Goal: Task Accomplishment & Management: Use online tool/utility

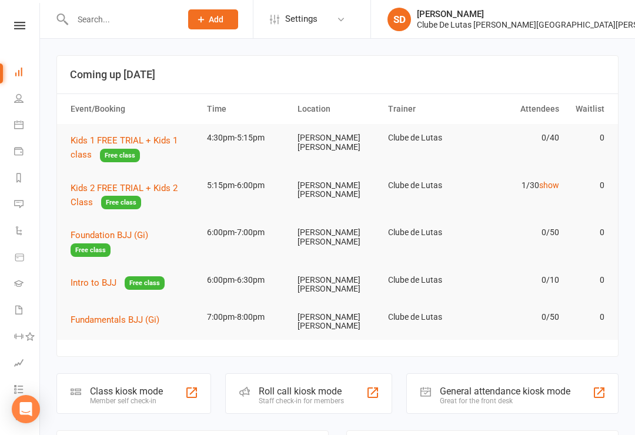
click at [550, 188] on link "show" at bounding box center [549, 184] width 20 height 9
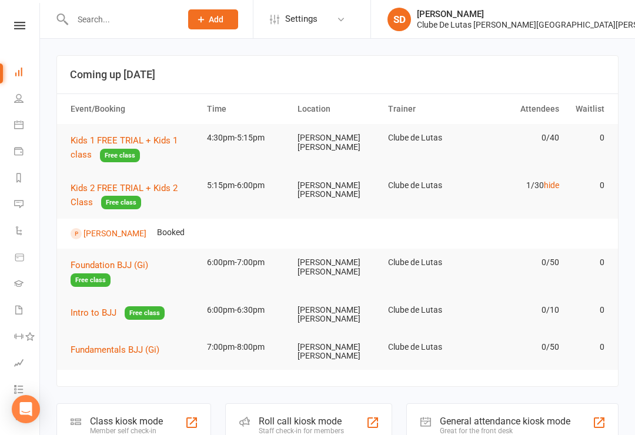
click at [130, 232] on link "[PERSON_NAME]" at bounding box center [114, 233] width 63 height 9
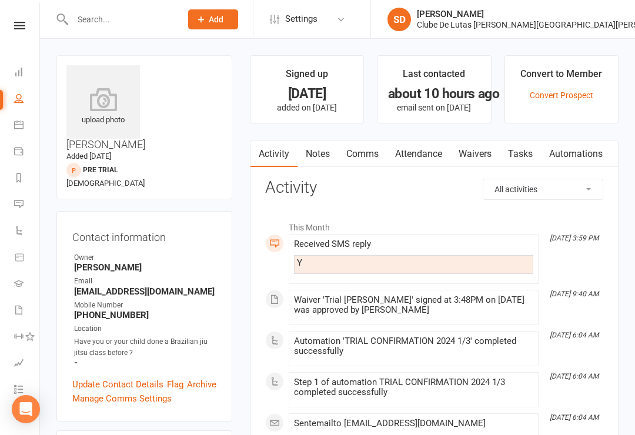
click at [480, 159] on link "Waivers" at bounding box center [474, 153] width 49 height 27
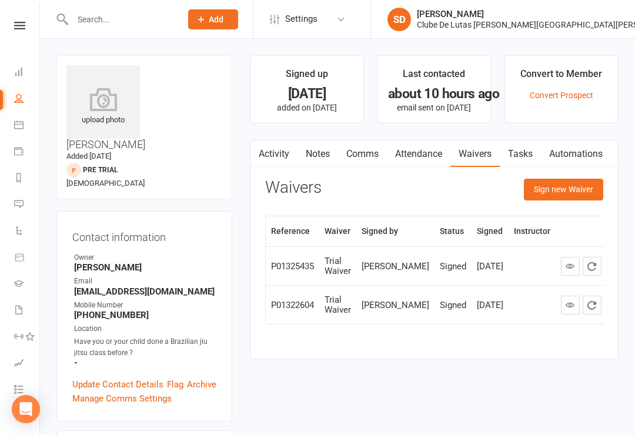
click at [32, 126] on link "Calendar" at bounding box center [27, 126] width 26 height 26
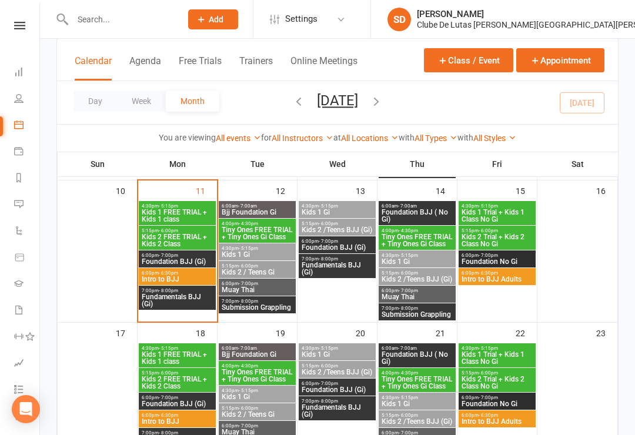
scroll to position [352, 0]
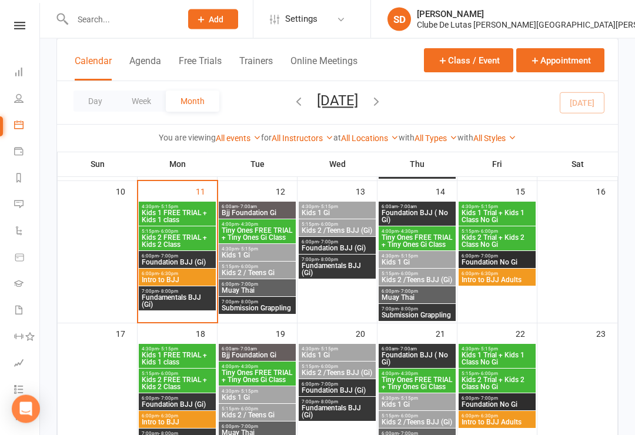
click at [175, 210] on span "Kids 1 FREE TRIAL + Kids 1 class" at bounding box center [177, 217] width 72 height 14
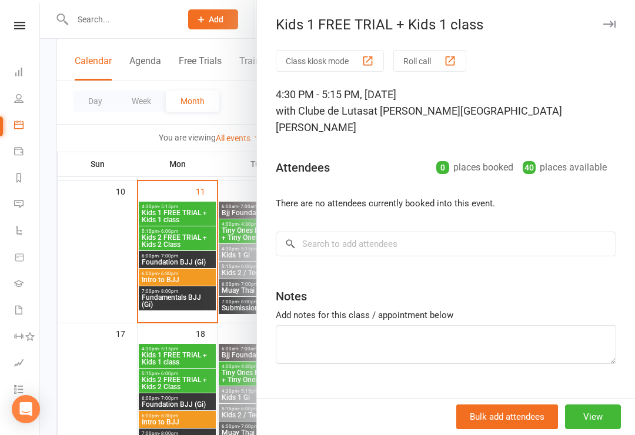
click at [355, 66] on button "Class kiosk mode" at bounding box center [330, 61] width 108 height 22
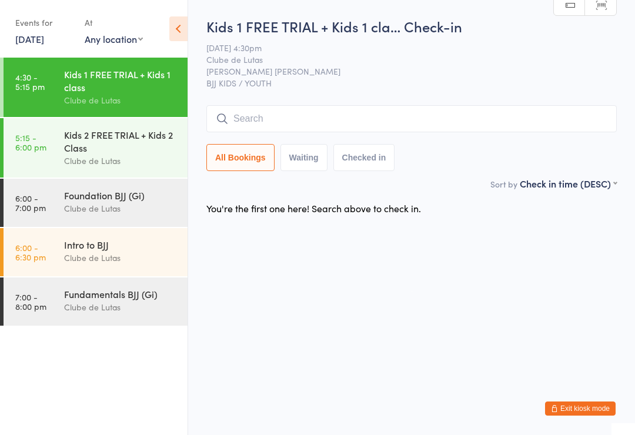
click at [296, 115] on input "search" at bounding box center [411, 118] width 410 height 27
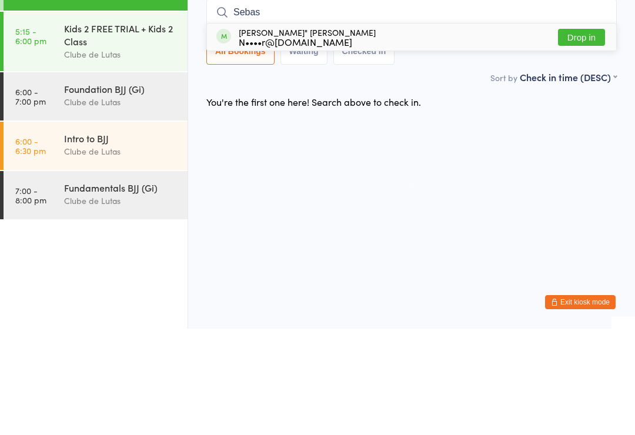
type input "Sebas"
click at [581, 135] on button "Drop in" at bounding box center [581, 143] width 47 height 17
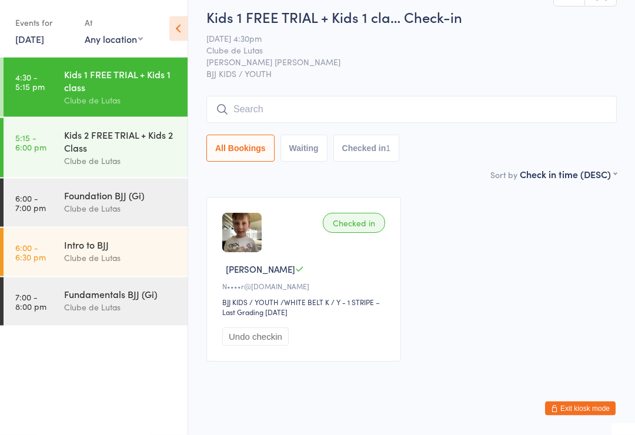
scroll to position [12, 0]
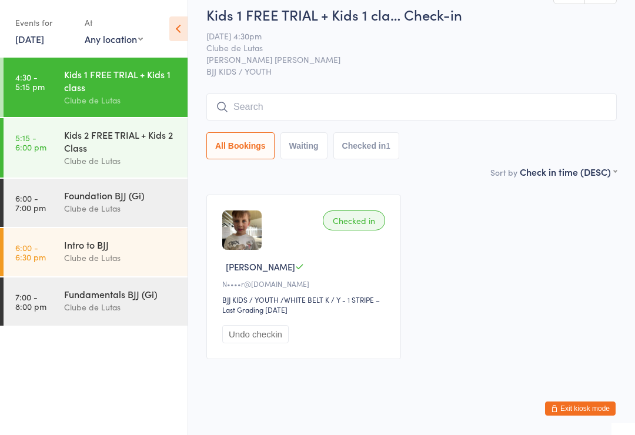
click at [321, 121] on input "search" at bounding box center [411, 106] width 410 height 27
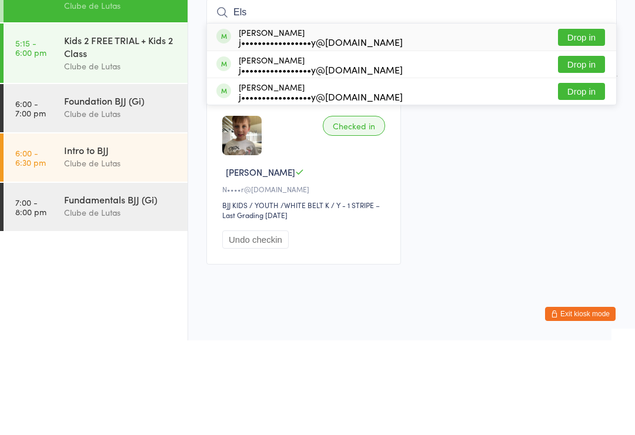
type input "Els"
click at [576, 178] on button "Drop in" at bounding box center [581, 186] width 47 height 17
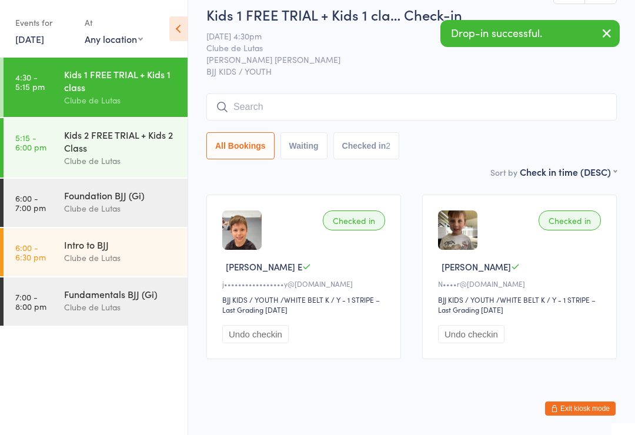
click at [263, 115] on input "search" at bounding box center [411, 106] width 410 height 27
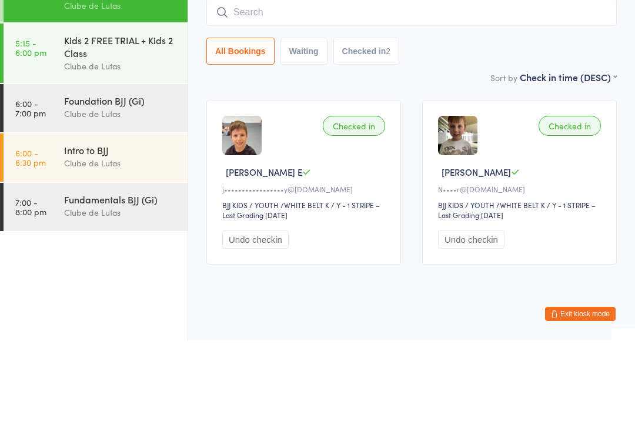
type input "W"
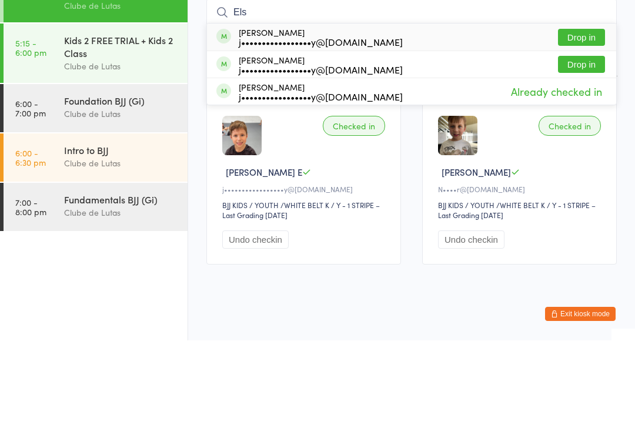
type input "Els"
click at [586, 150] on button "Drop in" at bounding box center [581, 158] width 47 height 17
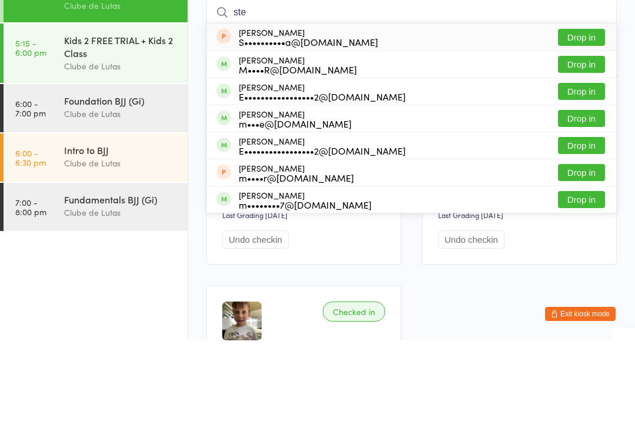
type input "ste"
click at [576, 232] on button "Drop in" at bounding box center [581, 240] width 47 height 17
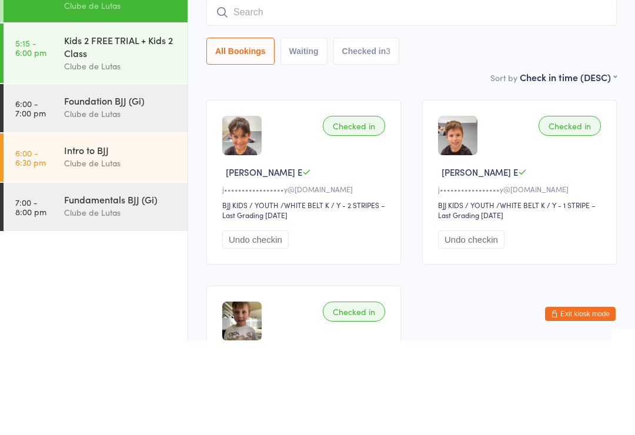
scroll to position [106, 0]
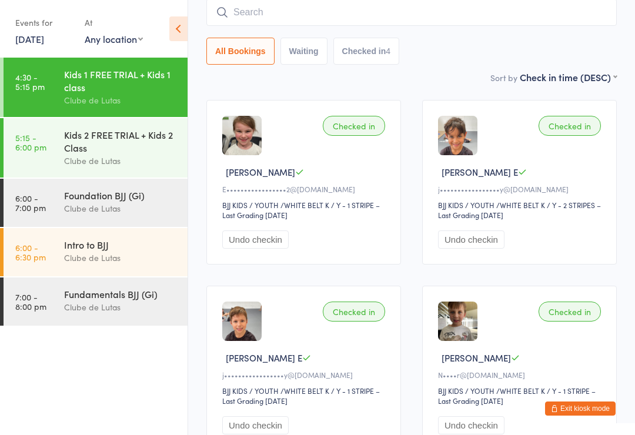
click at [165, 93] on div "Kids 1 FREE TRIAL + Kids 1 class" at bounding box center [120, 81] width 113 height 26
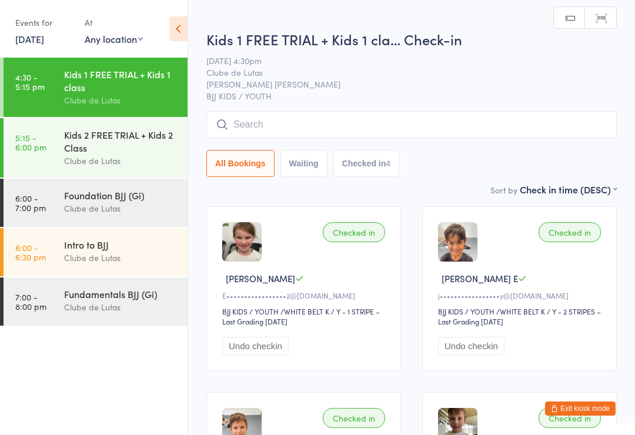
click at [358, 118] on input "search" at bounding box center [411, 124] width 410 height 27
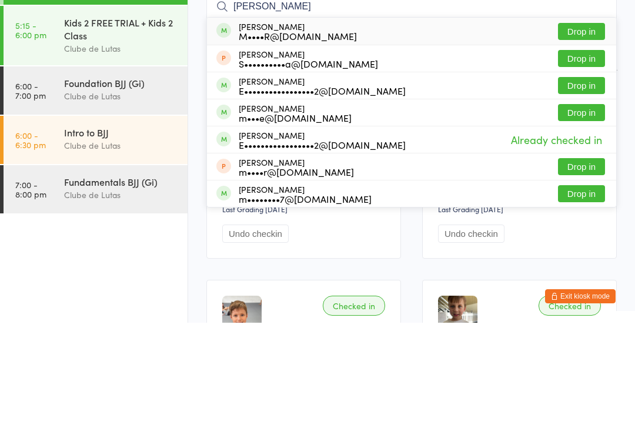
type input "Steve"
click at [578, 189] on button "Drop in" at bounding box center [581, 197] width 47 height 17
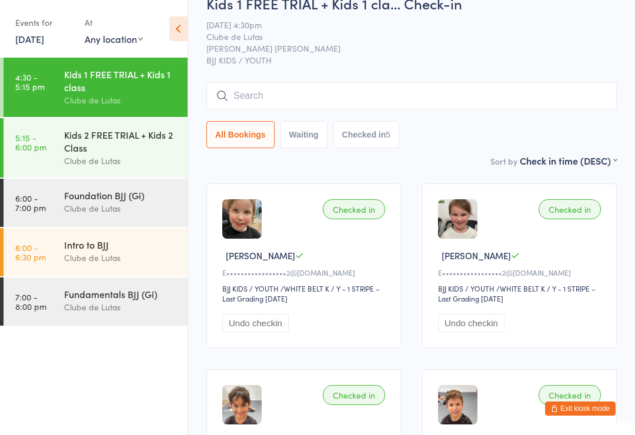
click at [440, 99] on input "search" at bounding box center [411, 95] width 410 height 27
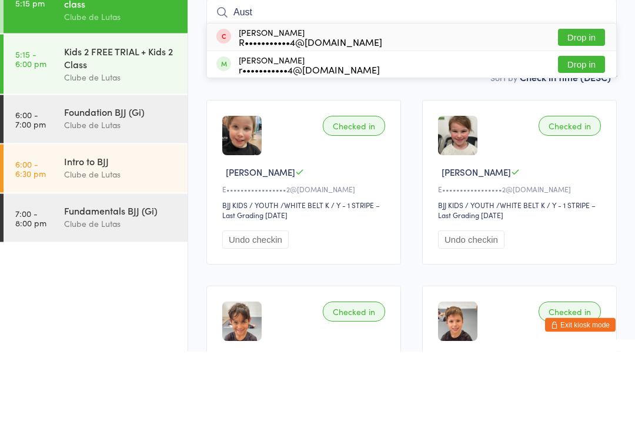
type input "Aust"
click at [581, 140] on button "Drop in" at bounding box center [581, 148] width 47 height 17
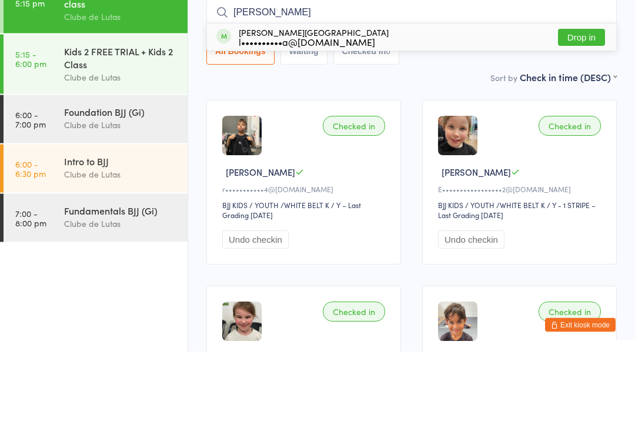
type input "adrien"
click at [578, 113] on button "Drop in" at bounding box center [581, 121] width 47 height 17
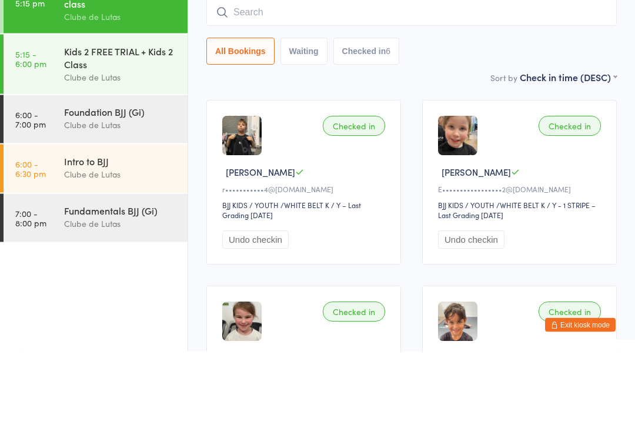
scroll to position [106, 0]
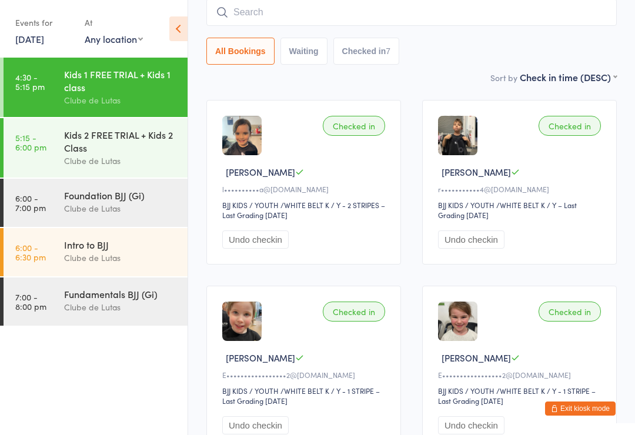
click at [71, 145] on div "Kids 2 FREE TRIAL + Kids 2 Class" at bounding box center [120, 141] width 113 height 26
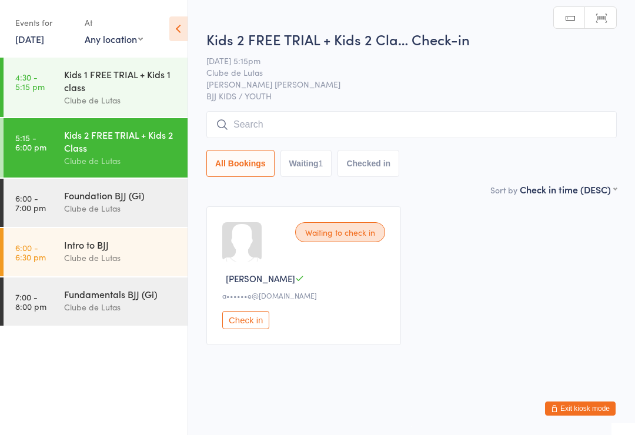
click at [326, 118] on input "search" at bounding box center [411, 124] width 410 height 27
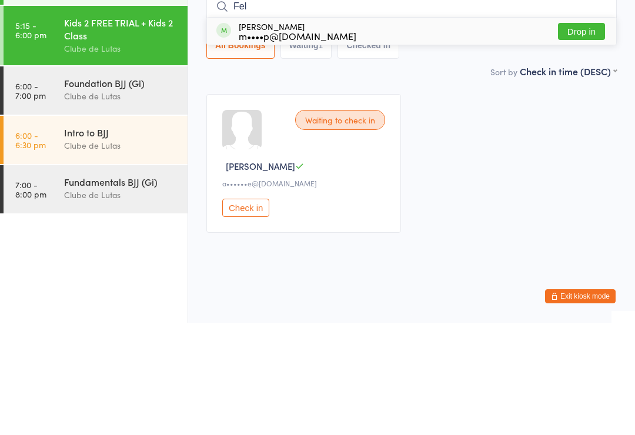
type input "Fel"
click at [276, 134] on div "Felicity Bodenham m••••p@hotmail.com" at bounding box center [298, 143] width 118 height 19
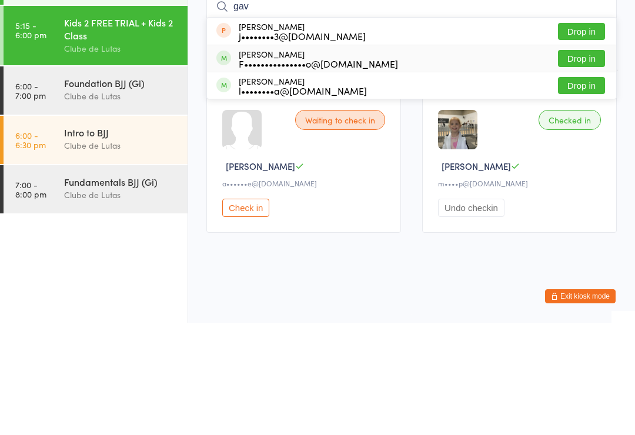
type input "gav"
click at [303, 158] on div "Gavin Cornejo F•••••••••••••••o@gmail.com Drop in" at bounding box center [411, 171] width 409 height 26
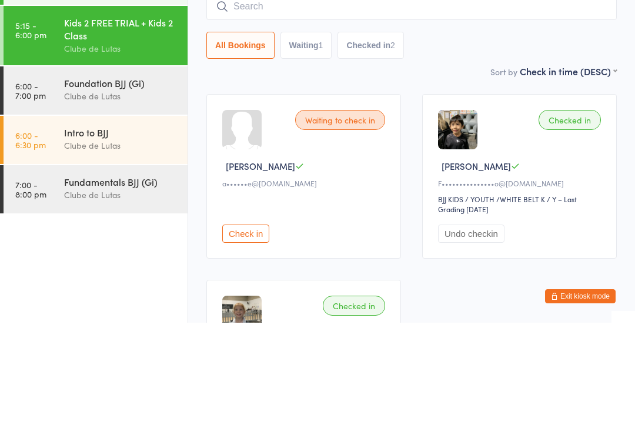
click at [88, 189] on div "Foundation BJJ (Gi)" at bounding box center [120, 195] width 113 height 13
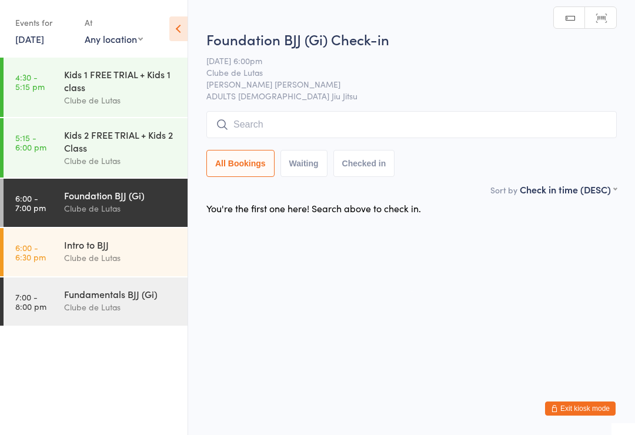
click at [73, 202] on div "Foundation BJJ (Gi)" at bounding box center [120, 195] width 113 height 13
click at [64, 152] on div "Kids 2 FREE TRIAL + Kids 2 Class" at bounding box center [120, 141] width 113 height 26
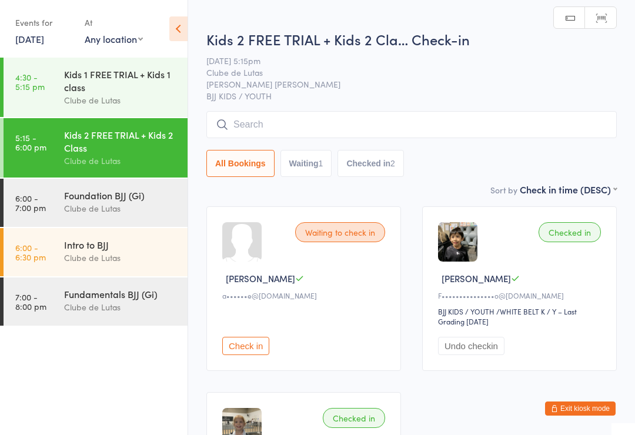
click at [71, 101] on div "Clube de Lutas" at bounding box center [120, 100] width 113 height 14
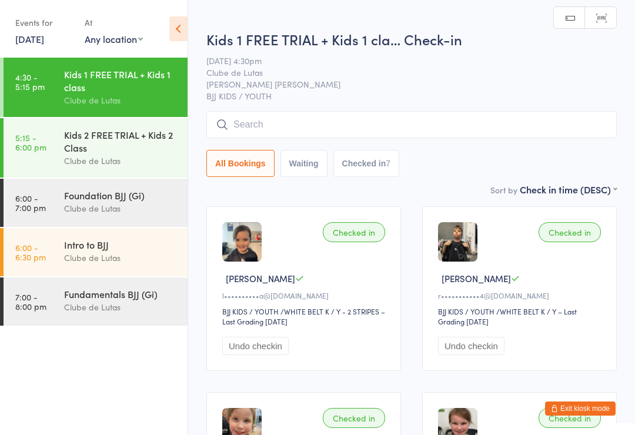
click at [73, 261] on div "Clube de Lutas" at bounding box center [120, 258] width 113 height 14
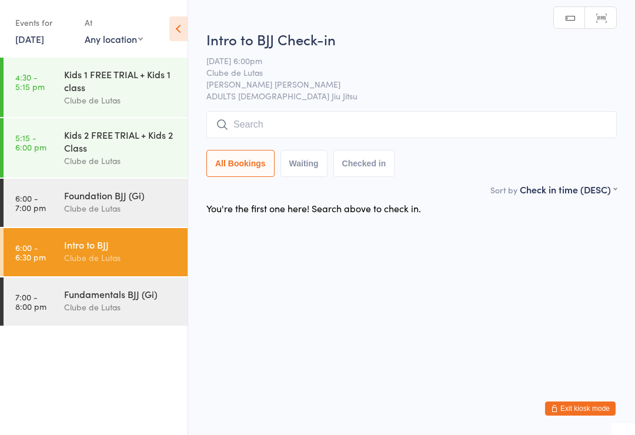
click at [81, 209] on div "Clube de Lutas" at bounding box center [120, 209] width 113 height 14
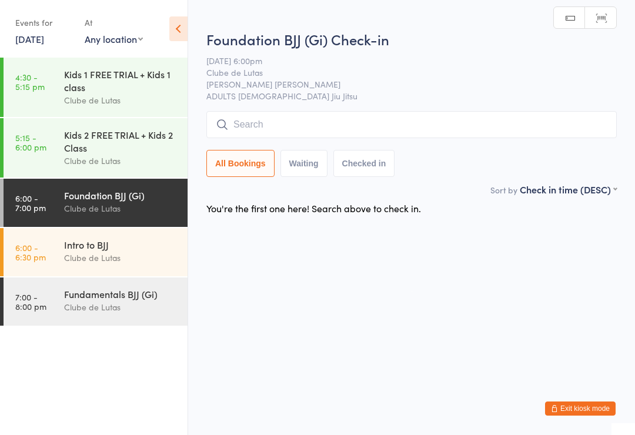
click at [66, 308] on div "Clube de Lutas" at bounding box center [120, 307] width 113 height 14
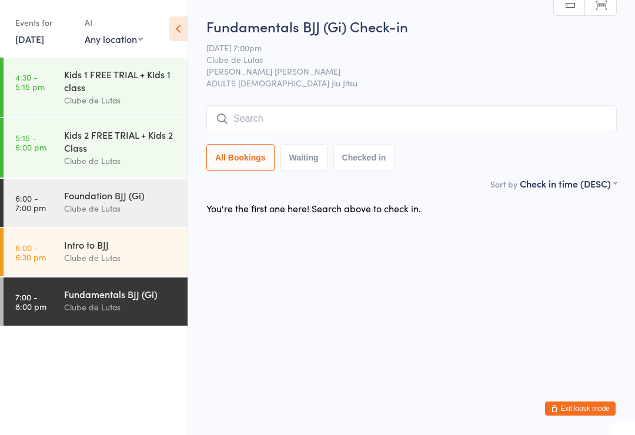
click at [49, 93] on link "4:30 - 5:15 pm Kids 1 FREE TRIAL + Kids 1 class Clube de Lutas" at bounding box center [96, 87] width 184 height 59
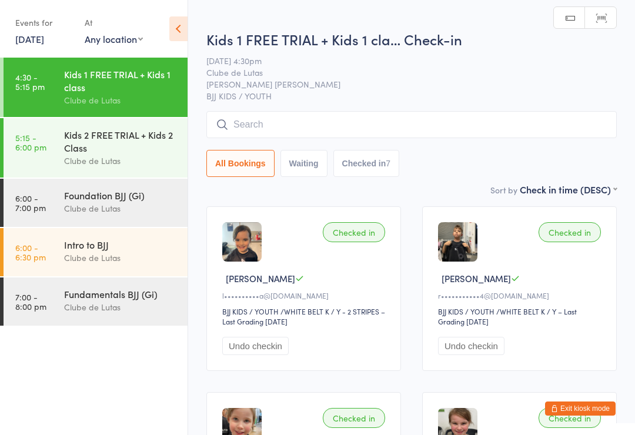
click at [55, 148] on link "5:15 - 6:00 pm Kids 2 FREE TRIAL + Kids 2 Class Clube de Lutas" at bounding box center [96, 147] width 184 height 59
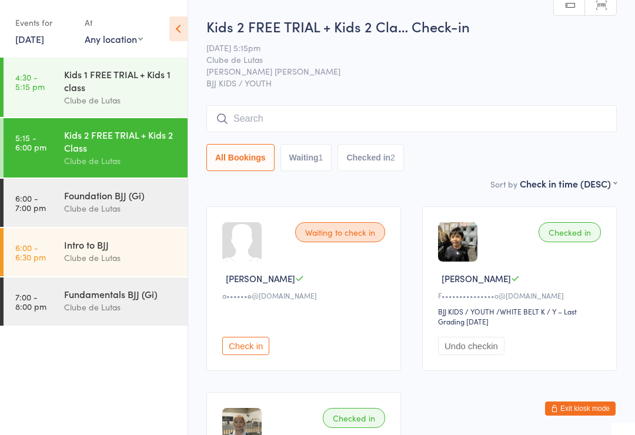
click at [453, 118] on input "search" at bounding box center [411, 118] width 410 height 27
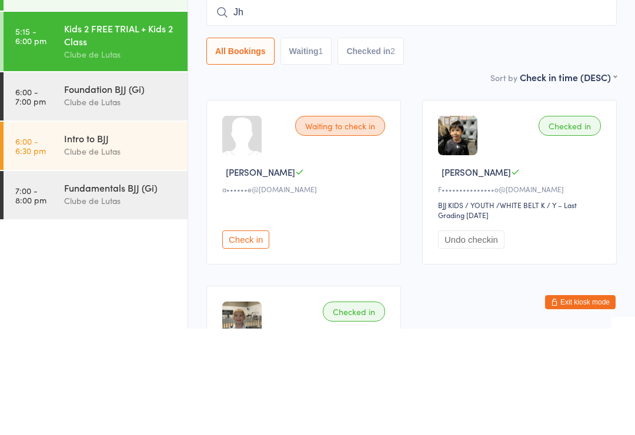
type input "J"
type input "Kjhhujhghjhhhhhjjjhgffffggb"
click at [506, 144] on div "All Bookings Waiting 1 Checked in 2" at bounding box center [411, 157] width 410 height 27
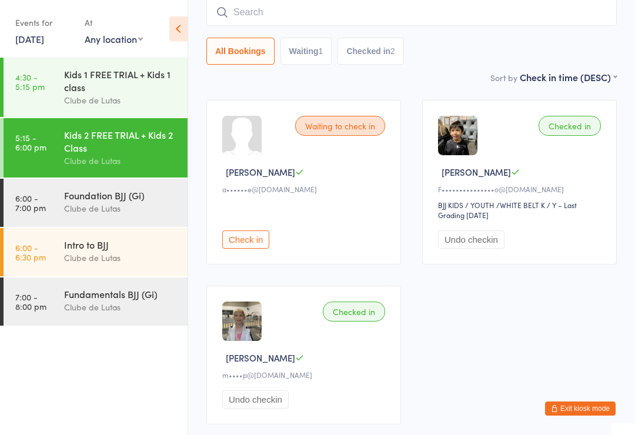
click at [493, 13] on input "search" at bounding box center [411, 12] width 410 height 27
type input "Yghuhgnjhjioplkjhggghhugddfgbjijhfsx"
type input "J"
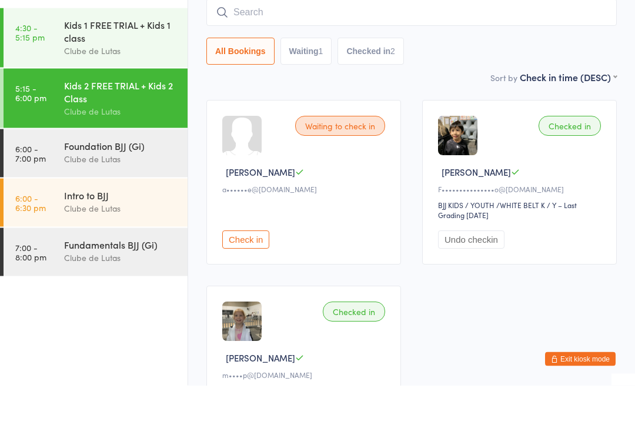
scroll to position [0, 0]
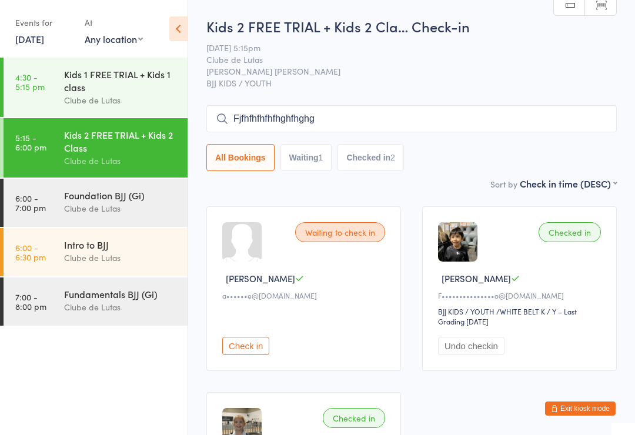
type input "Fjfhfhfhfhfhghfhgh"
click at [287, 125] on input "search" at bounding box center [411, 118] width 410 height 27
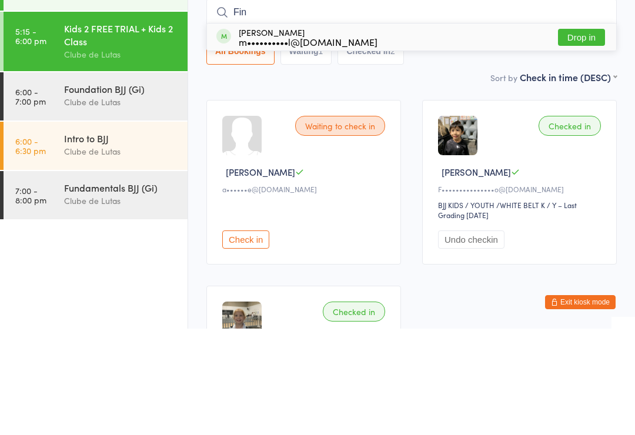
type input "Fin"
click at [570, 135] on button "Drop in" at bounding box center [581, 143] width 47 height 17
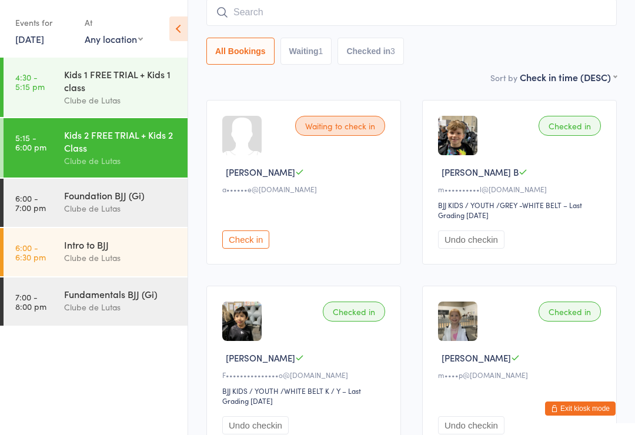
scroll to position [107, 0]
click at [324, 11] on input "search" at bounding box center [411, 11] width 410 height 27
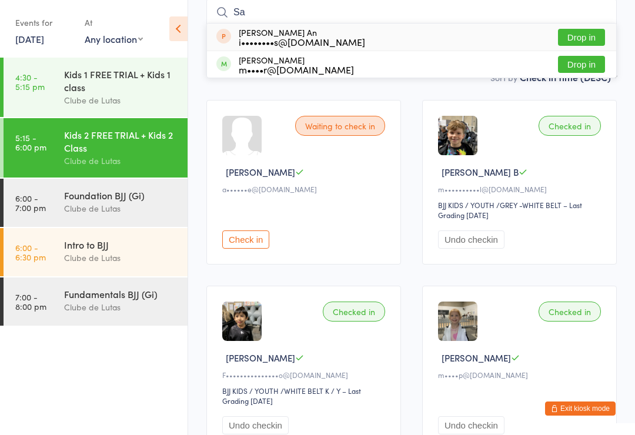
type input "S"
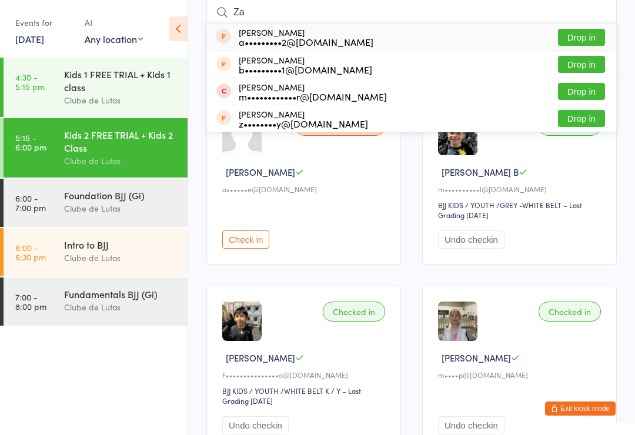
type input "Z"
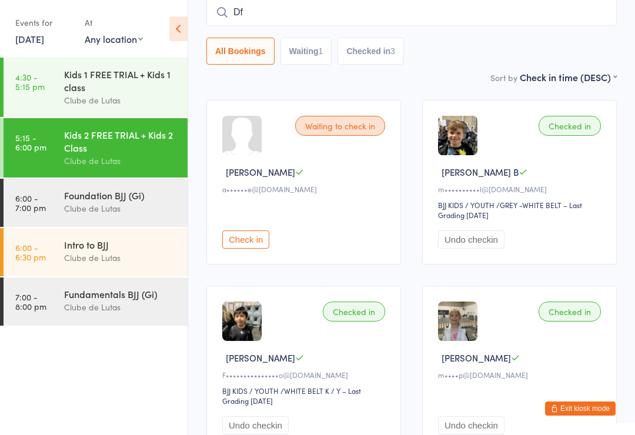
type input "D"
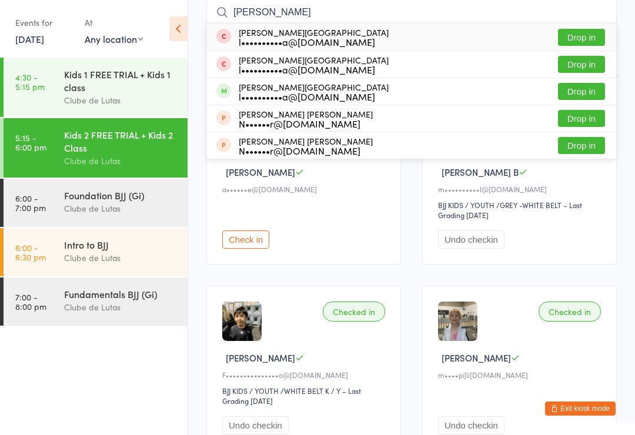
type input "Franco"
click at [583, 93] on button "Drop in" at bounding box center [581, 91] width 47 height 17
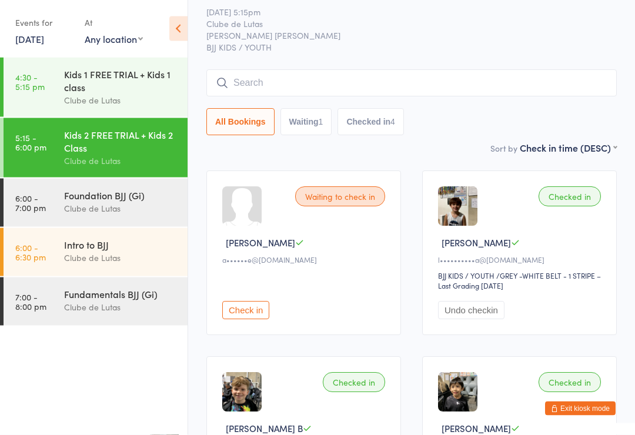
scroll to position [0, 0]
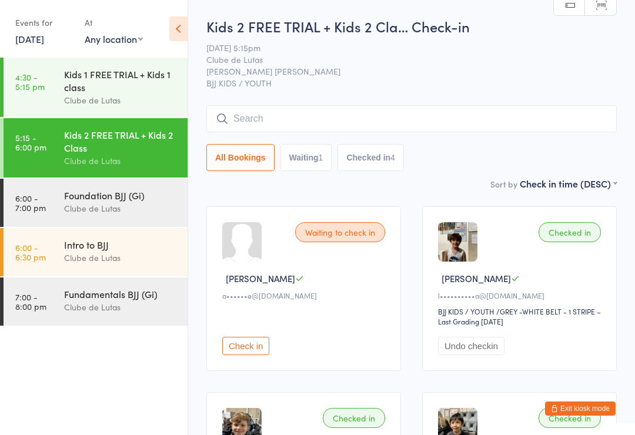
click at [334, 118] on input "search" at bounding box center [411, 118] width 410 height 27
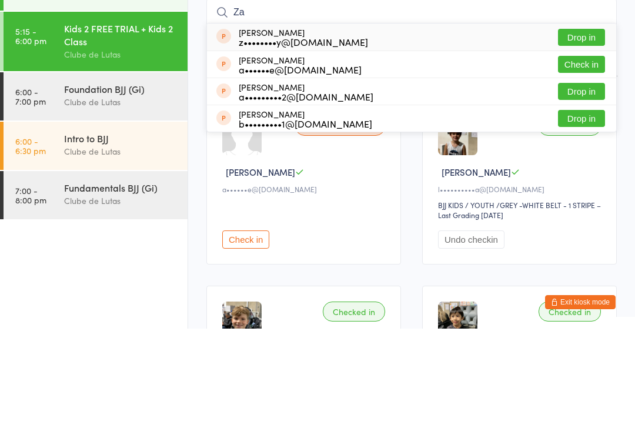
type input "Z"
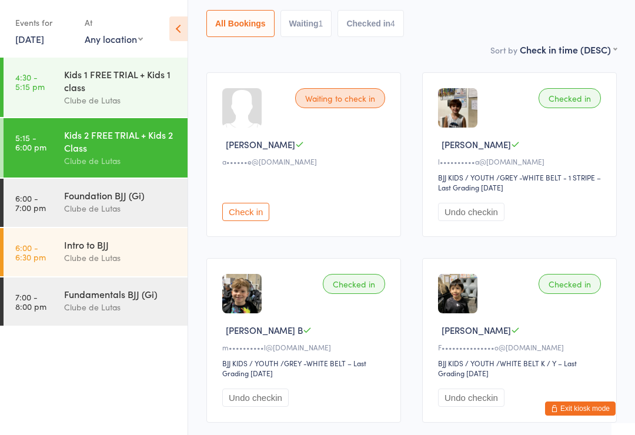
scroll to position [22, 0]
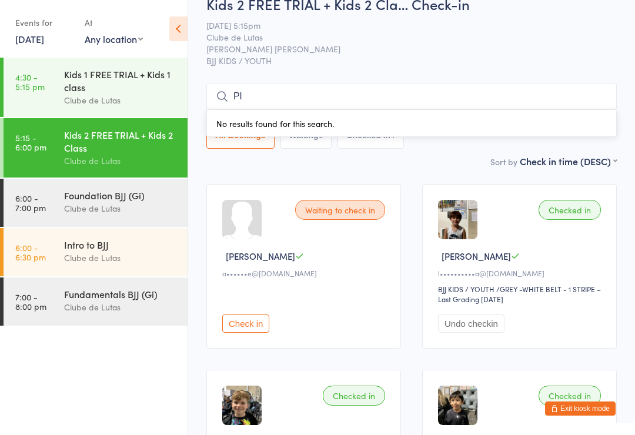
type input "P"
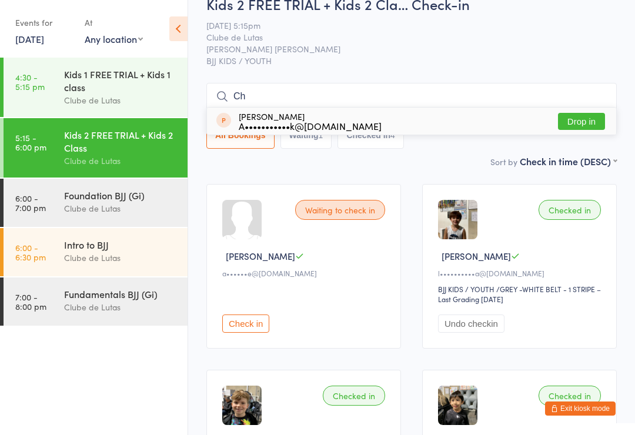
type input "C"
type input "S"
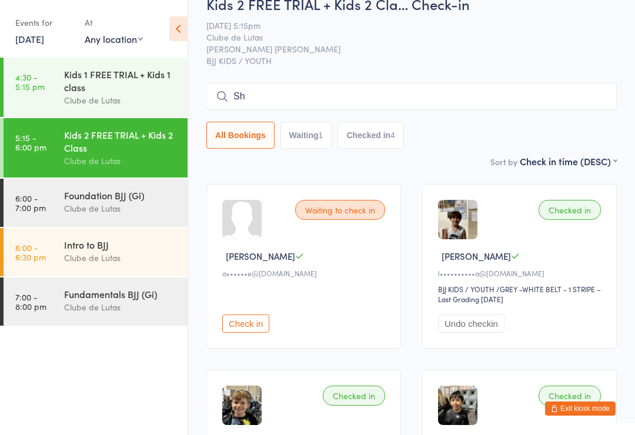
type input "S"
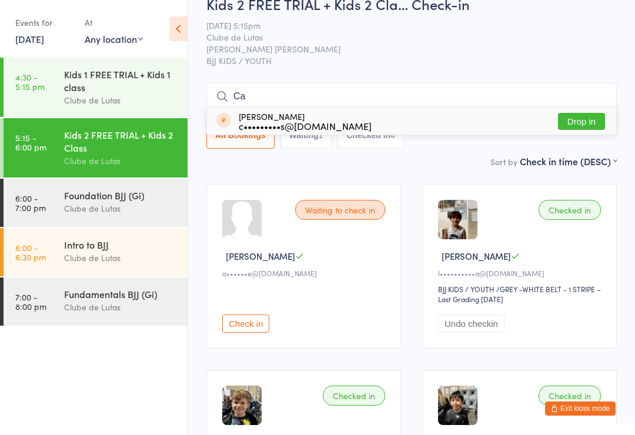
type input "C"
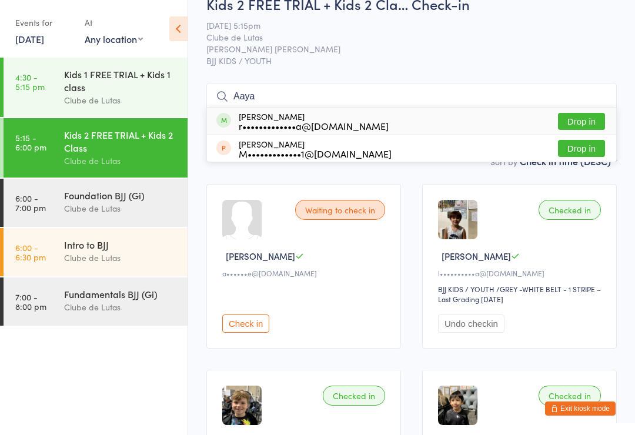
type input "Aaya"
click at [259, 119] on div "Aayan Lanewala r•••••••••••••a@gmail.com" at bounding box center [314, 121] width 150 height 19
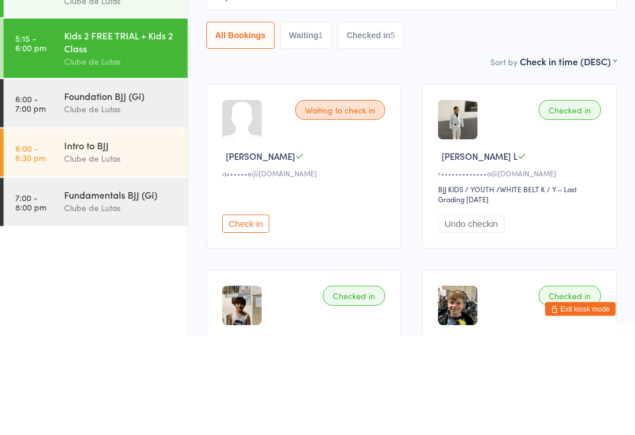
click at [26, 228] on link "6:00 - 6:30 pm Intro to BJJ Clube de Lutas" at bounding box center [96, 252] width 184 height 48
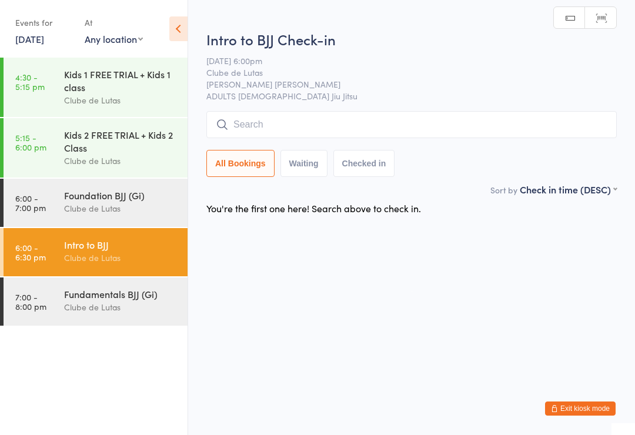
click at [41, 295] on link "7:00 - 8:00 pm Fundamentals BJJ (Gi) Clube de Lutas" at bounding box center [96, 301] width 184 height 48
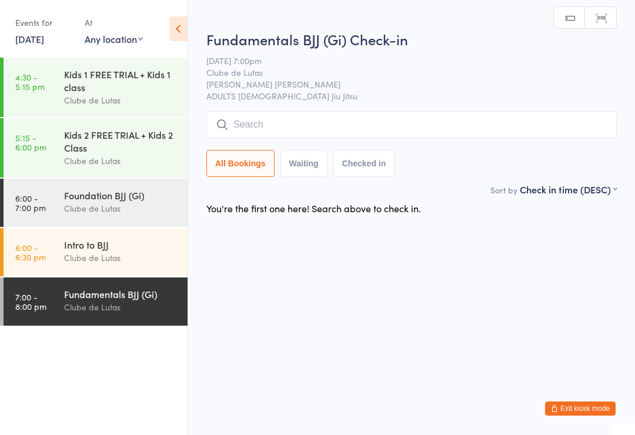
click at [59, 192] on link "6:00 - 7:00 pm Foundation BJJ (Gi) Clube de Lutas" at bounding box center [96, 203] width 184 height 48
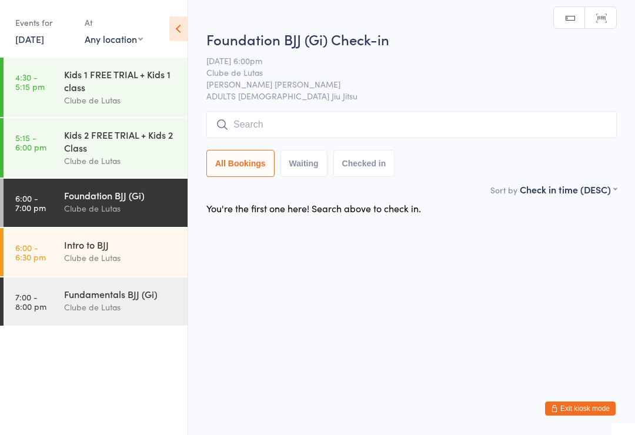
click at [311, 122] on input "search" at bounding box center [411, 124] width 410 height 27
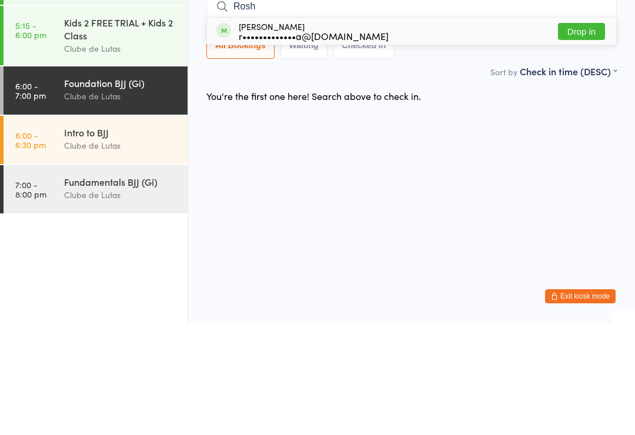
type input "Rosh"
click at [295, 143] on div "r•••••••••••••a@gmail.com" at bounding box center [314, 147] width 150 height 9
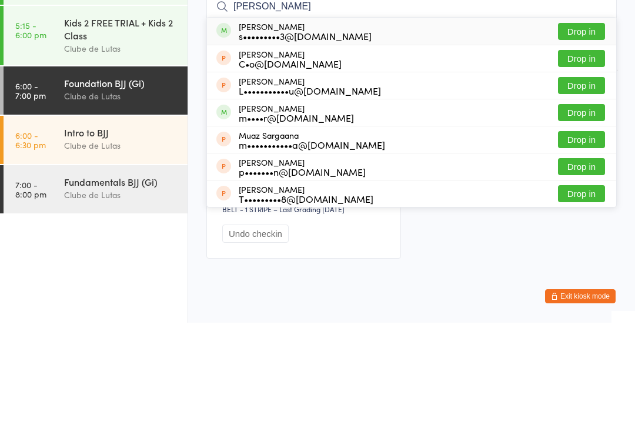
type input "Sarath"
click at [351, 130] on div "Sarath Pillai s•••••••••3@gmail.com Drop in" at bounding box center [411, 143] width 409 height 27
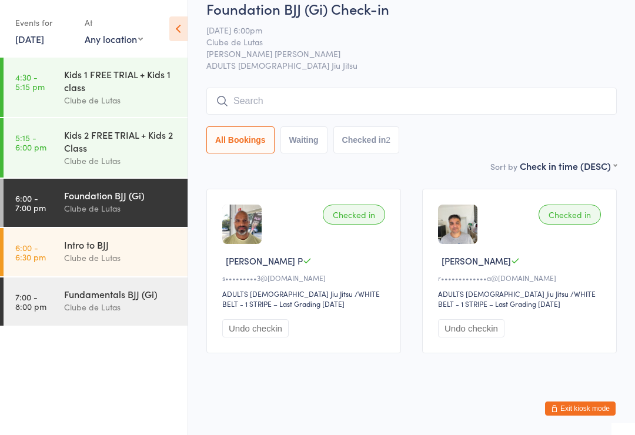
scroll to position [23, 0]
click at [72, 146] on div "Kids 2 FREE TRIAL + Kids 2 Class" at bounding box center [120, 141] width 113 height 26
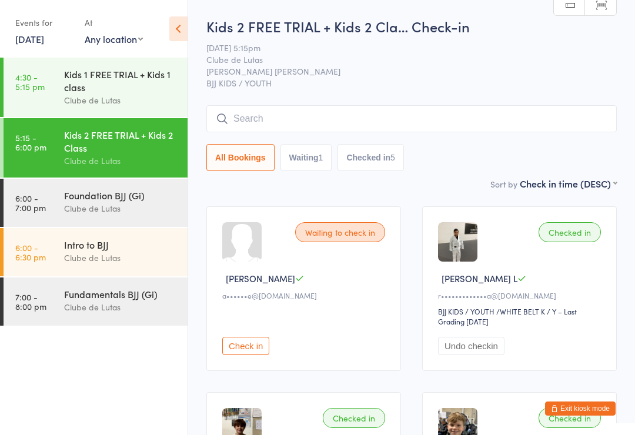
click at [386, 124] on input "search" at bounding box center [411, 118] width 410 height 27
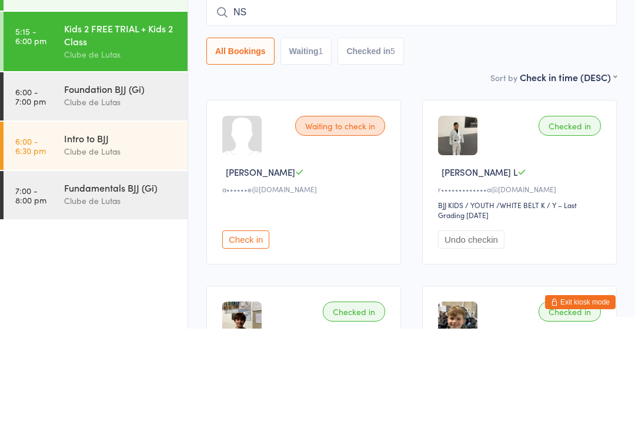
type input "N"
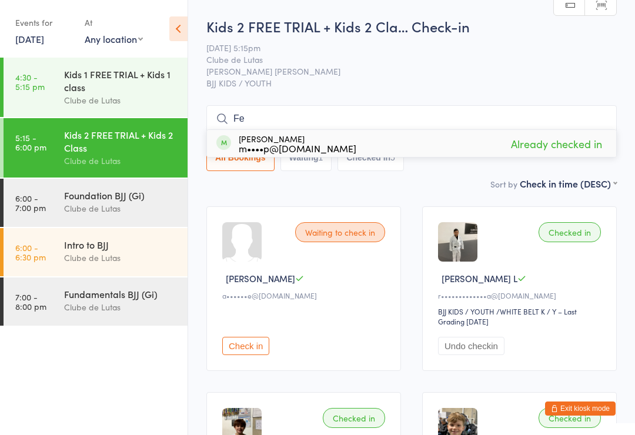
type input "F"
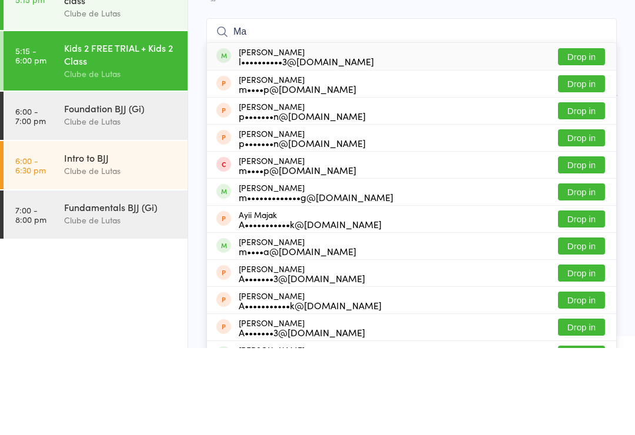
type input "M"
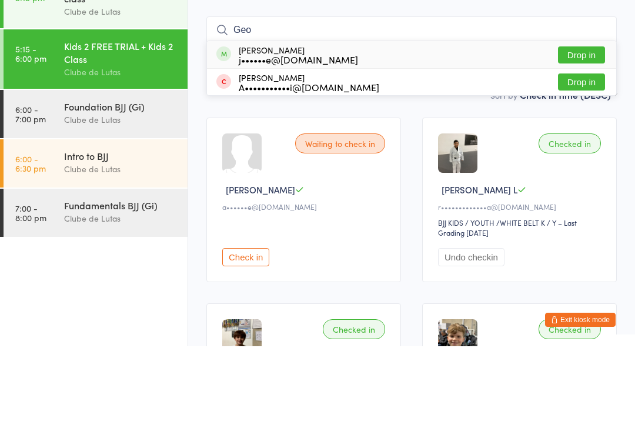
type input "Geo"
click at [588, 135] on button "Drop in" at bounding box center [581, 143] width 47 height 17
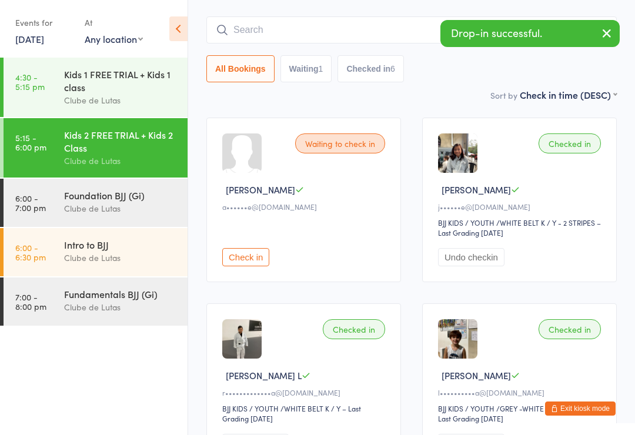
click at [58, 199] on link "6:00 - 7:00 pm Foundation BJJ (Gi) Clube de Lutas" at bounding box center [96, 203] width 184 height 48
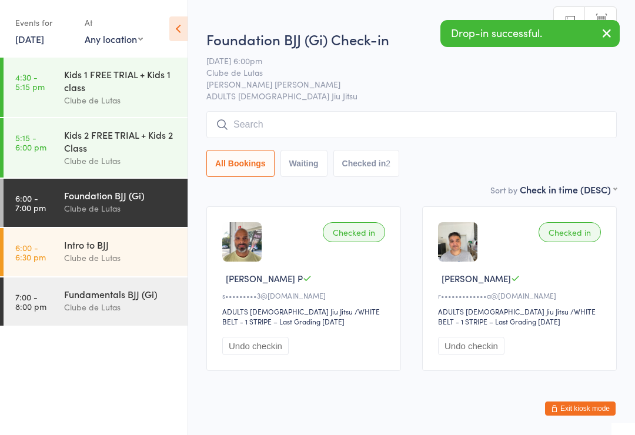
click at [246, 118] on input "search" at bounding box center [411, 124] width 410 height 27
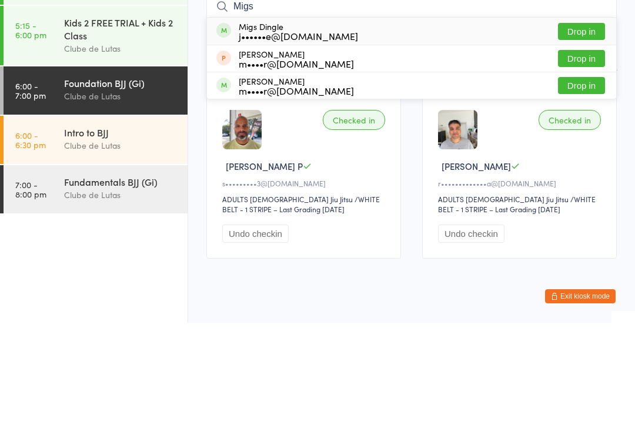
type input "Migs"
click at [575, 135] on button "Drop in" at bounding box center [581, 143] width 47 height 17
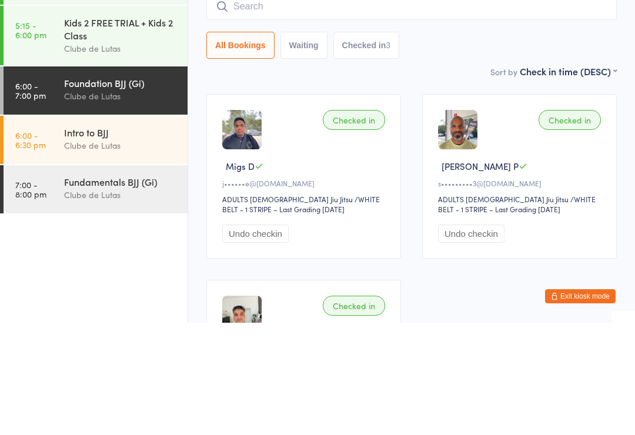
click at [447, 177] on div "Sort by Check in time (DESC) First name (ASC) First name (DESC) Last name (ASC)…" at bounding box center [411, 183] width 410 height 13
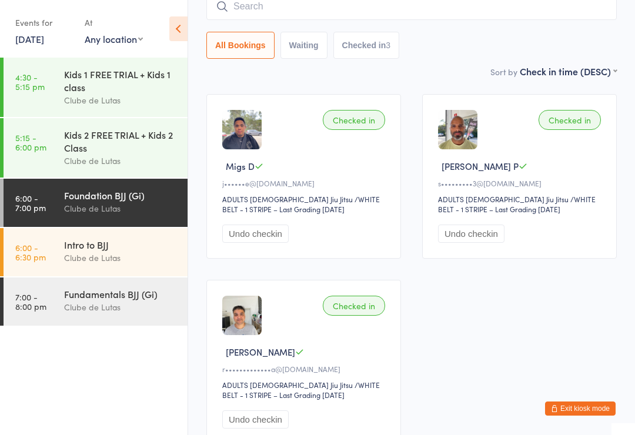
click at [288, 3] on input "search" at bounding box center [411, 6] width 410 height 27
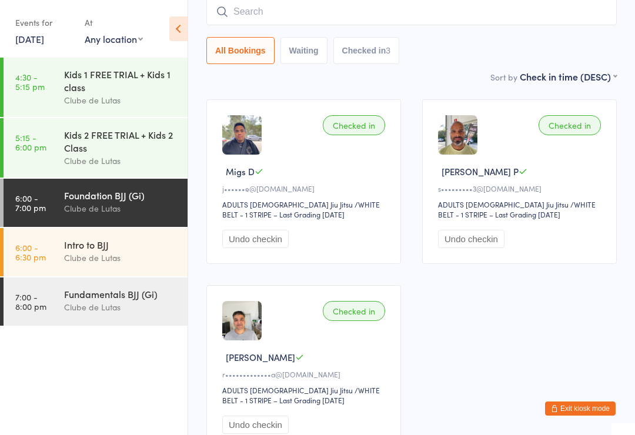
scroll to position [106, 0]
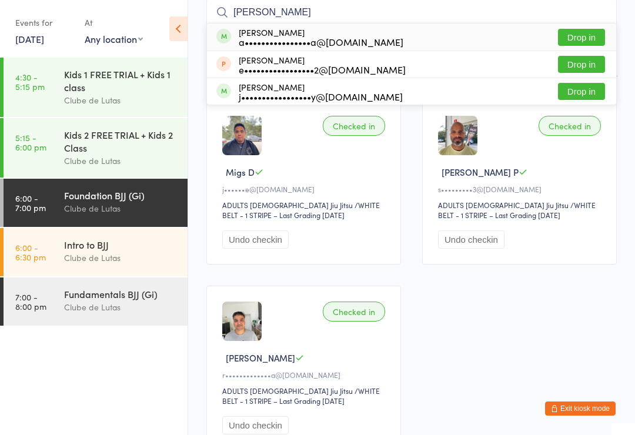
type input "Elio"
click at [581, 40] on button "Drop in" at bounding box center [581, 37] width 47 height 17
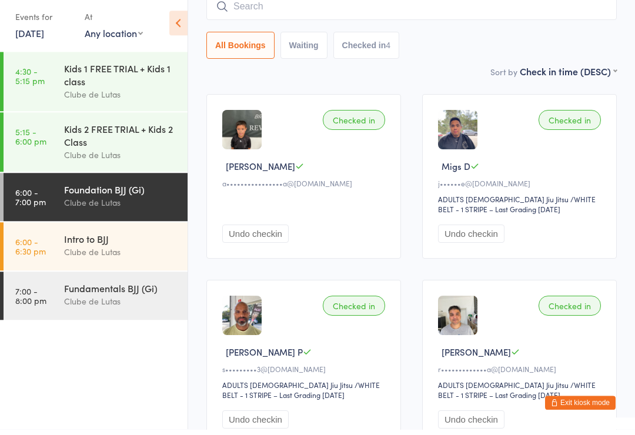
scroll to position [204, 0]
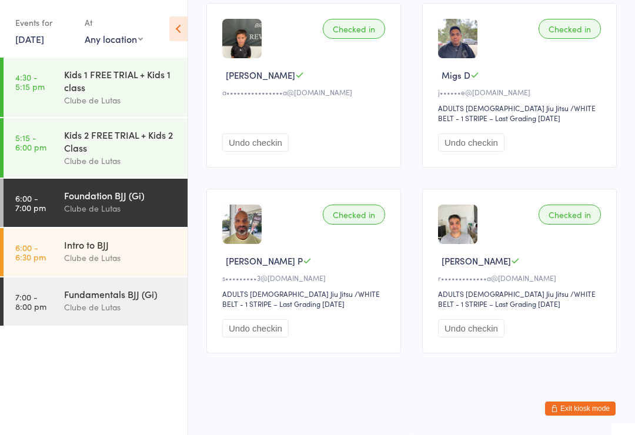
click at [123, 248] on div "Intro to BJJ" at bounding box center [120, 244] width 113 height 13
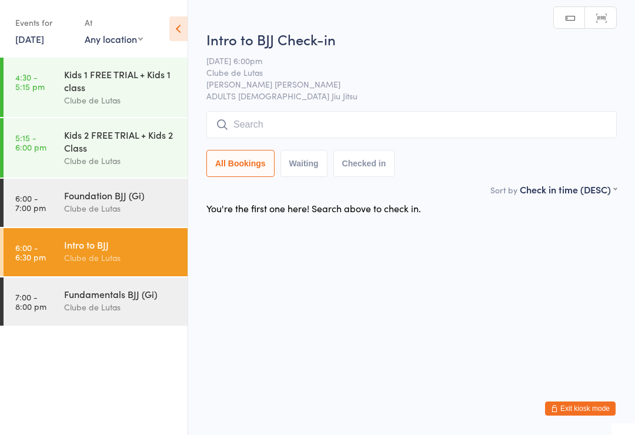
click at [111, 300] on div "Fundamentals BJJ (Gi)" at bounding box center [120, 293] width 113 height 13
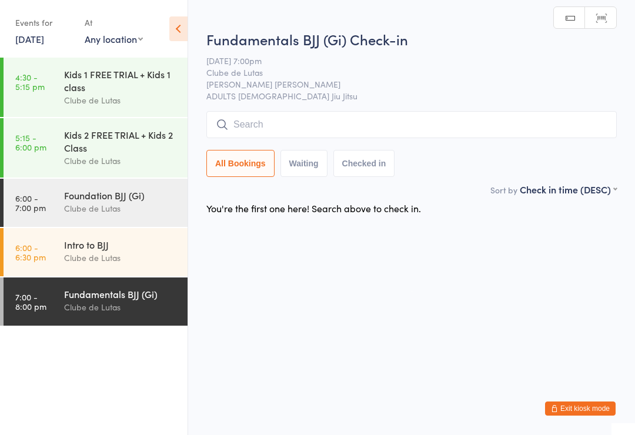
click at [131, 251] on div "Intro to BJJ" at bounding box center [120, 244] width 113 height 13
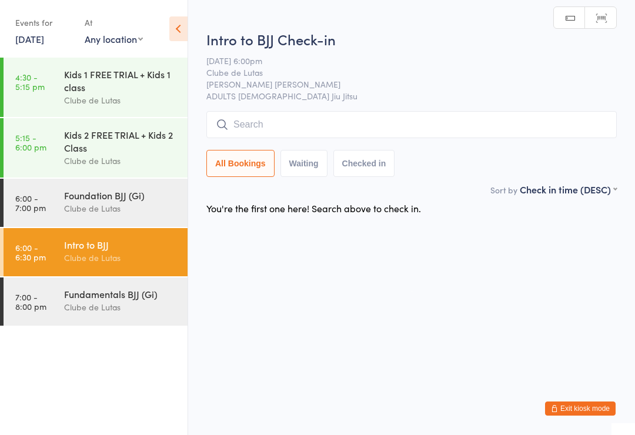
click at [125, 215] on div "Clube de Lutas" at bounding box center [120, 209] width 113 height 14
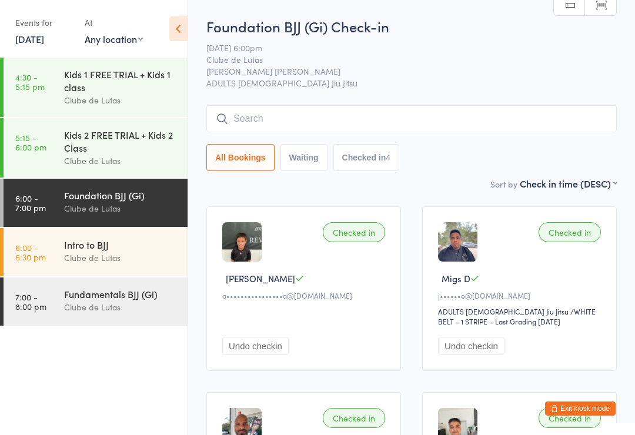
click at [514, 121] on input "search" at bounding box center [411, 118] width 410 height 27
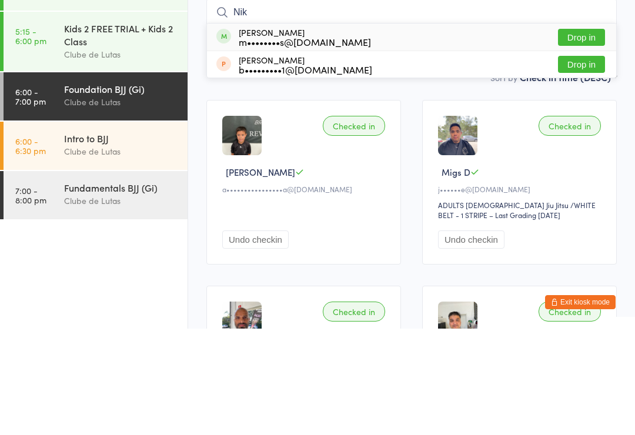
type input "Nik"
click at [596, 135] on button "Drop in" at bounding box center [581, 143] width 47 height 17
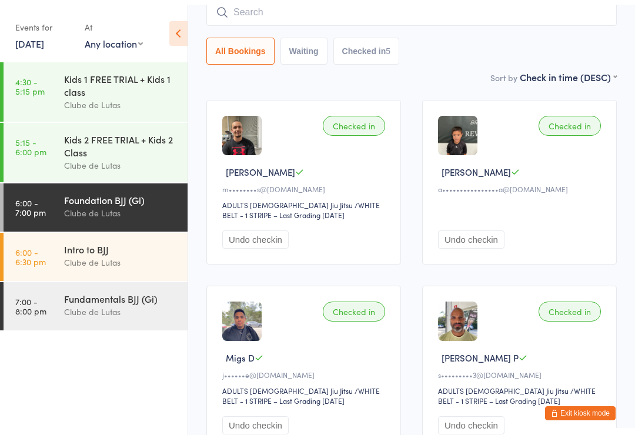
scroll to position [98, 0]
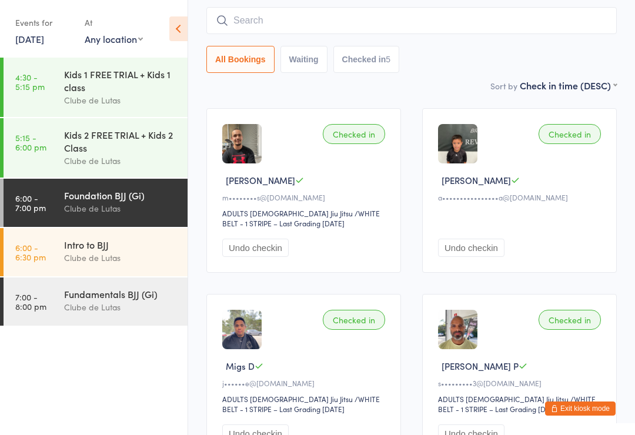
click at [311, 28] on input "search" at bounding box center [411, 20] width 410 height 27
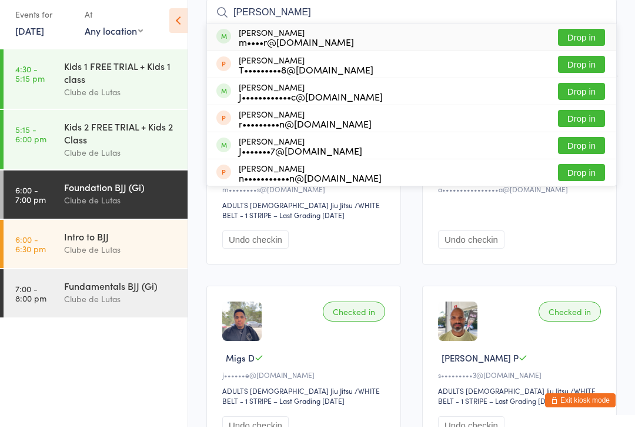
type input "Jonathon"
click at [577, 93] on button "Drop in" at bounding box center [581, 99] width 47 height 17
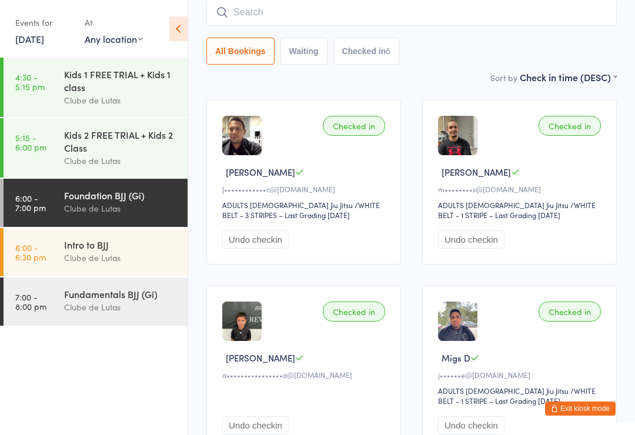
click at [329, 15] on input "search" at bounding box center [411, 12] width 410 height 27
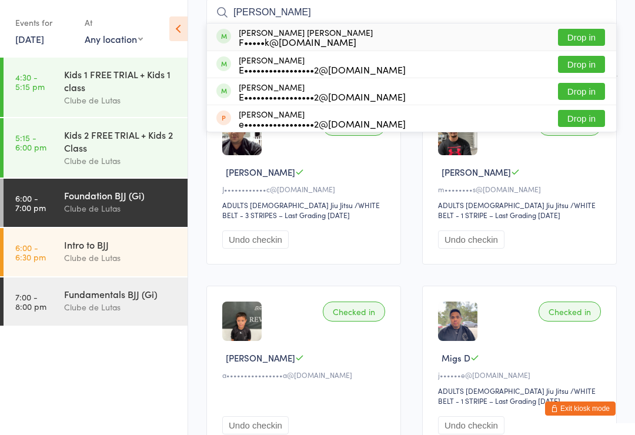
type input "Flynn"
click at [583, 44] on button "Drop in" at bounding box center [581, 37] width 47 height 17
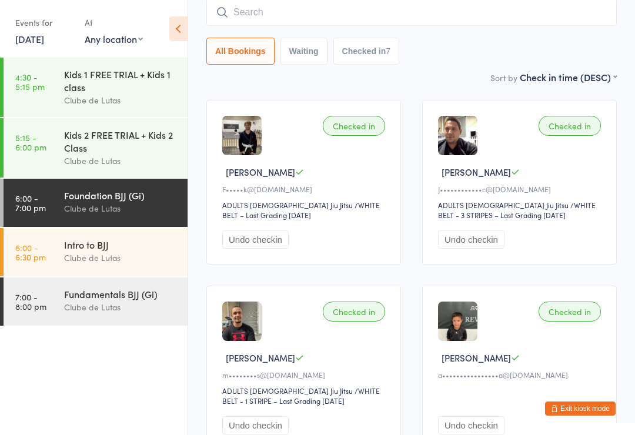
click at [241, 2] on input "search" at bounding box center [411, 12] width 410 height 27
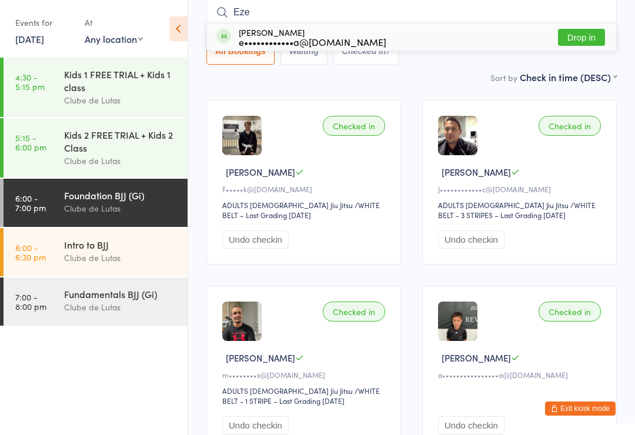
type input "Eze"
click at [567, 35] on button "Drop in" at bounding box center [581, 37] width 47 height 17
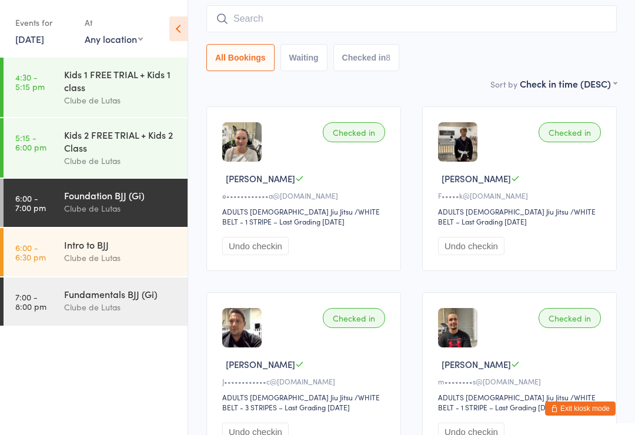
scroll to position [0, 0]
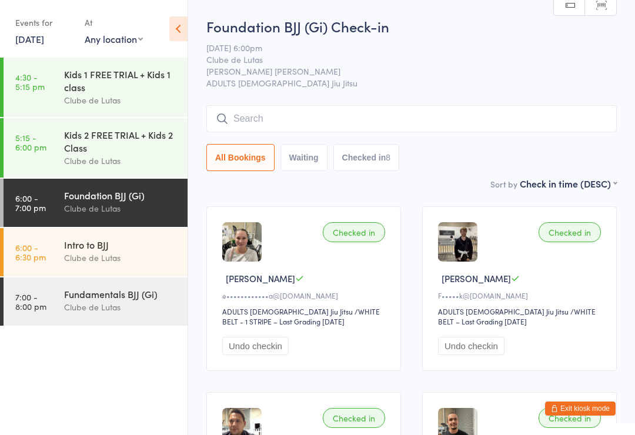
click at [477, 131] on input "search" at bounding box center [411, 118] width 410 height 27
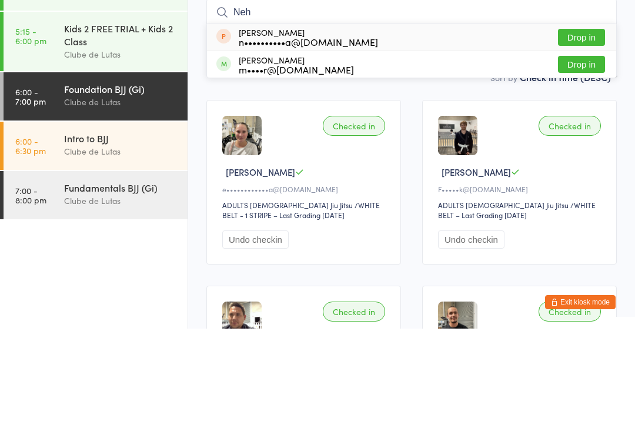
type input "Neh"
click at [576, 162] on button "Drop in" at bounding box center [581, 170] width 47 height 17
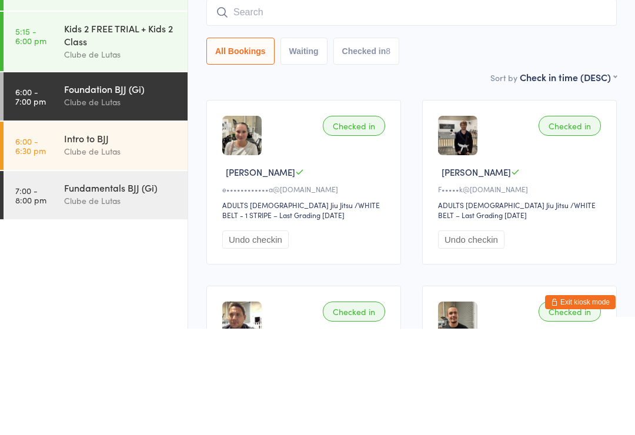
scroll to position [106, 0]
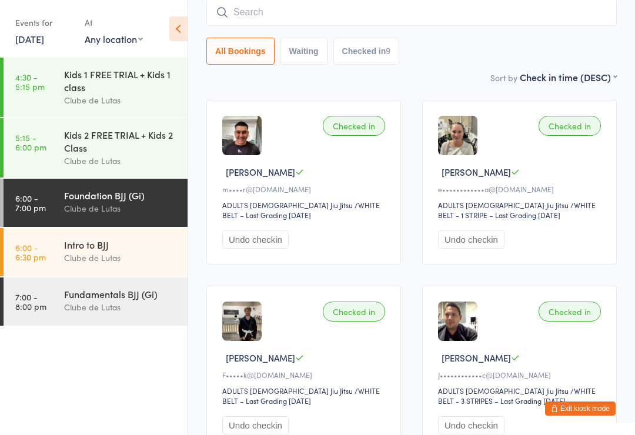
click at [402, 16] on input "search" at bounding box center [411, 12] width 410 height 27
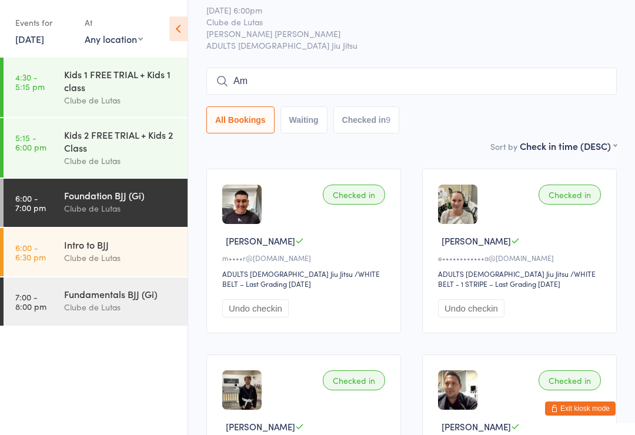
scroll to position [37, 0]
click at [474, 75] on input "Am" at bounding box center [411, 81] width 410 height 27
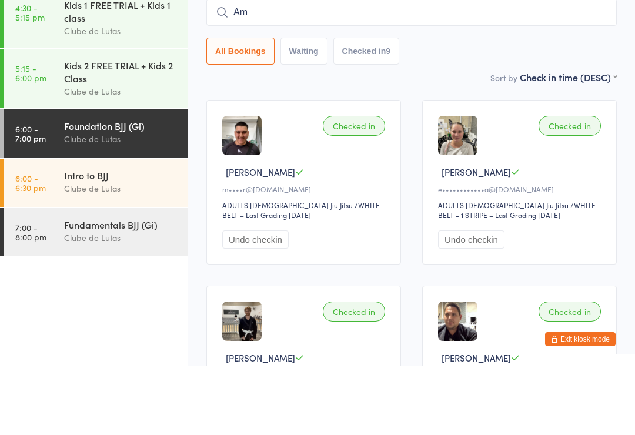
click at [474, 68] on input "Am" at bounding box center [411, 81] width 410 height 27
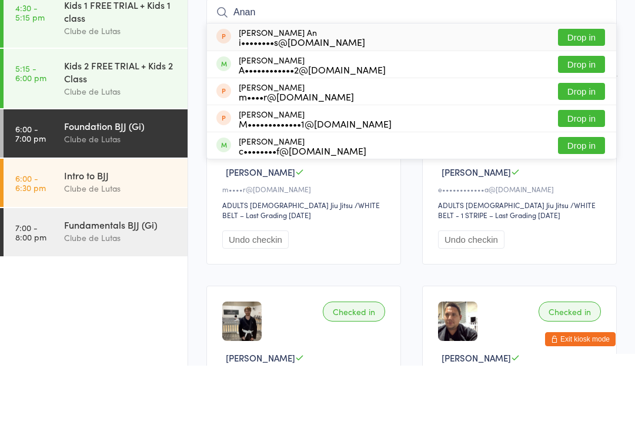
type input "Anan"
click at [589, 98] on button "Drop in" at bounding box center [581, 106] width 47 height 17
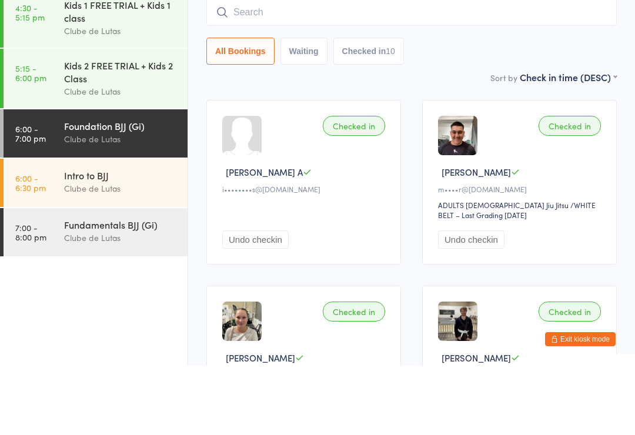
click at [380, 169] on div "Checked in Issac A i••••••••s@gmail.com Undo checkin" at bounding box center [303, 251] width 195 height 165
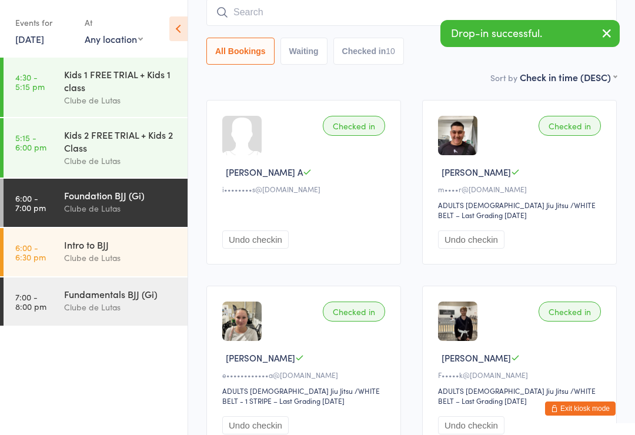
click at [598, 24] on button "button" at bounding box center [607, 34] width 26 height 27
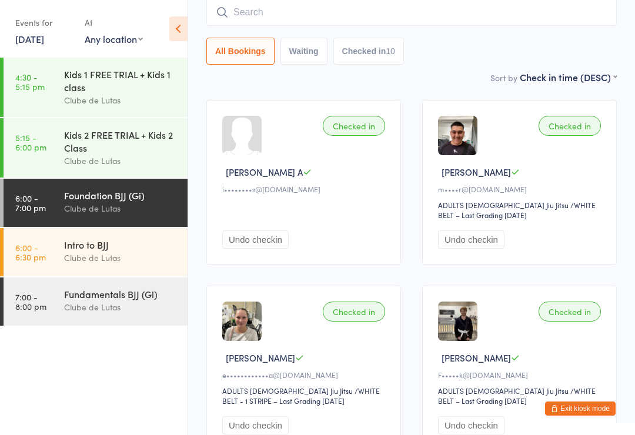
click at [273, 244] on button "Undo checkin" at bounding box center [255, 239] width 66 height 18
click at [393, 13] on input "search" at bounding box center [411, 12] width 410 height 27
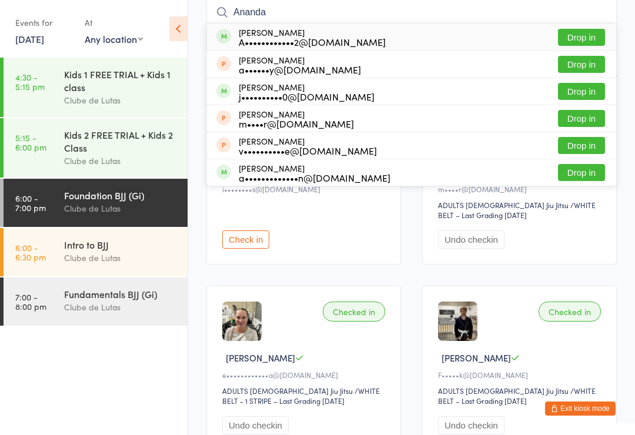
type input "Ananda"
click at [588, 34] on button "Drop in" at bounding box center [581, 37] width 47 height 17
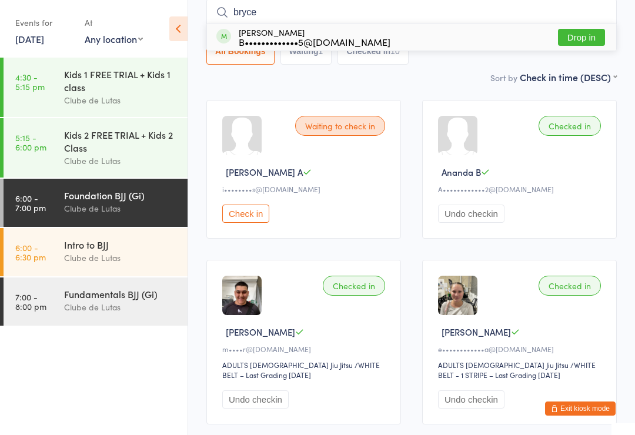
type input "bryce"
click at [571, 38] on button "Drop in" at bounding box center [581, 37] width 47 height 17
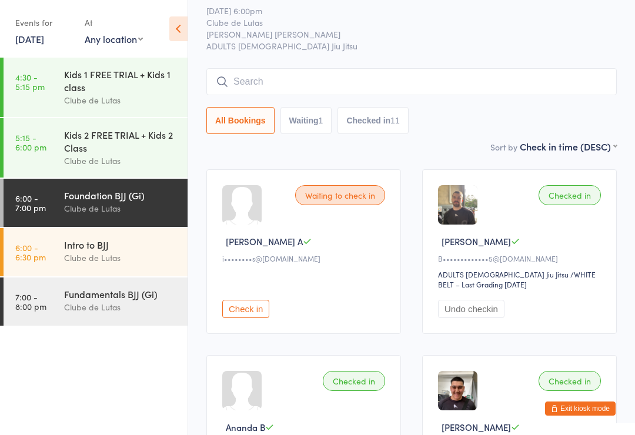
scroll to position [0, 0]
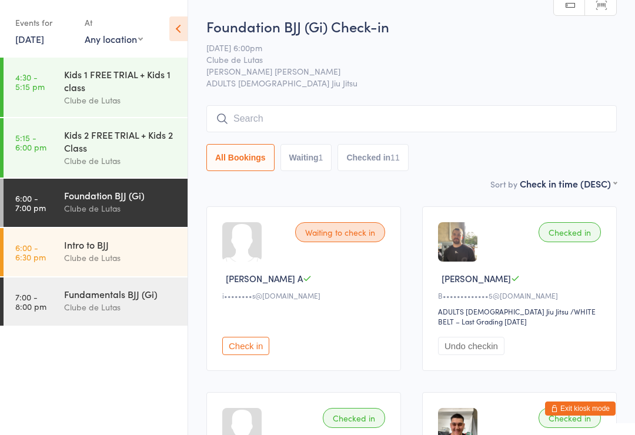
click at [422, 109] on input "search" at bounding box center [411, 118] width 410 height 27
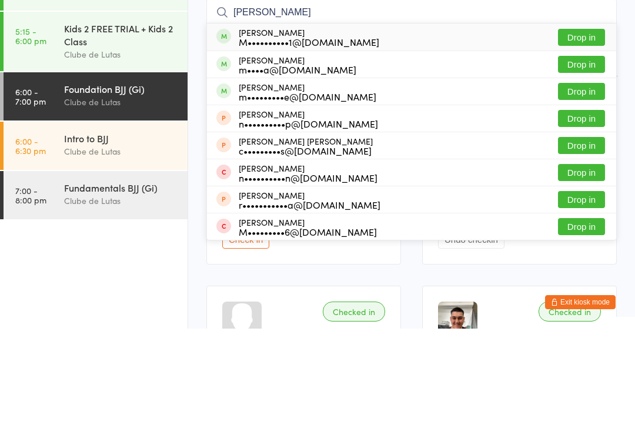
type input "Mark raw"
click at [586, 135] on button "Drop in" at bounding box center [581, 143] width 47 height 17
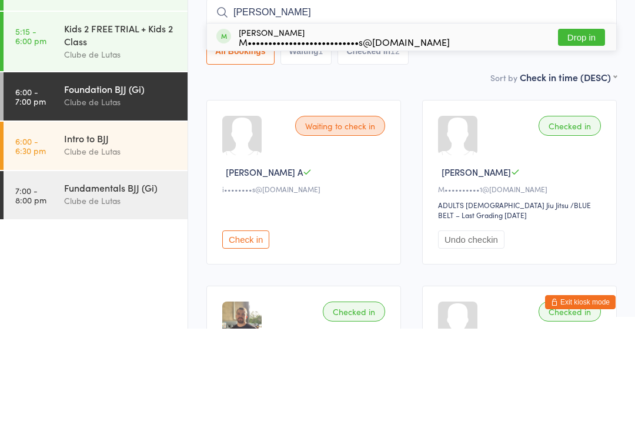
type input "serr"
click at [585, 135] on button "Drop in" at bounding box center [581, 143] width 47 height 17
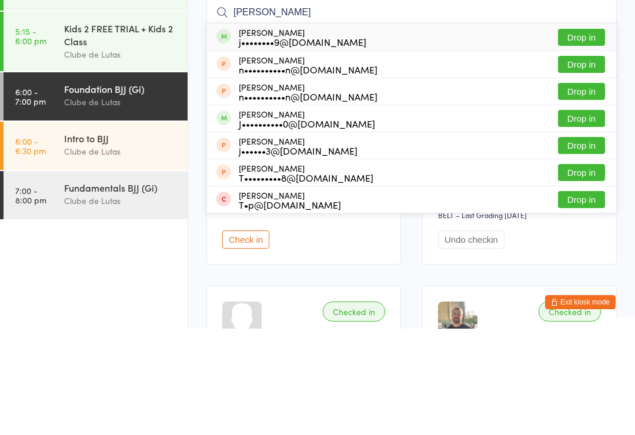
type input "josh"
click at [579, 135] on button "Drop in" at bounding box center [581, 143] width 47 height 17
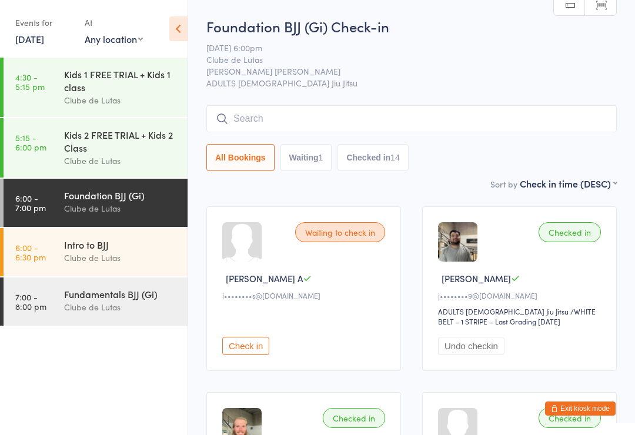
click at [456, 122] on input "search" at bounding box center [411, 118] width 410 height 27
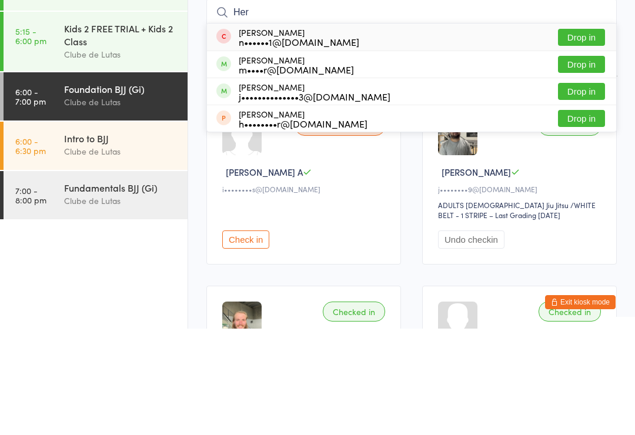
type input "Her"
click at [580, 189] on button "Drop in" at bounding box center [581, 197] width 47 height 17
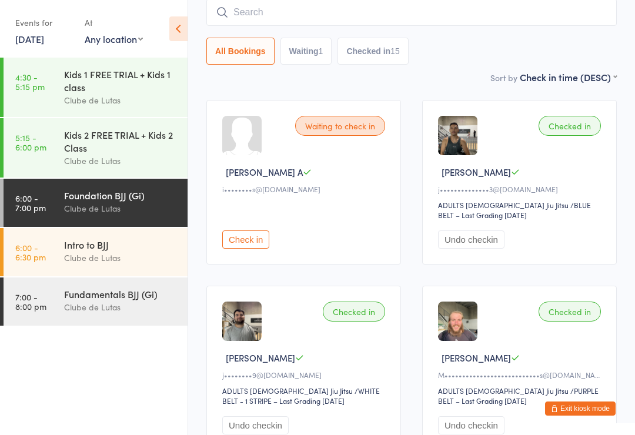
click at [405, 9] on input "search" at bounding box center [411, 12] width 410 height 27
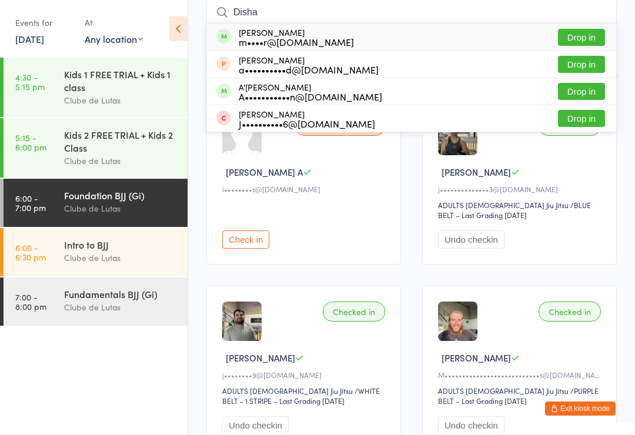
type input "Disha"
click at [588, 42] on button "Drop in" at bounding box center [581, 37] width 47 height 17
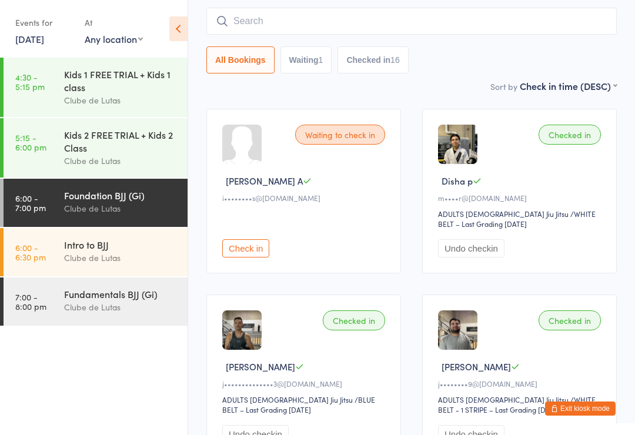
scroll to position [0, 0]
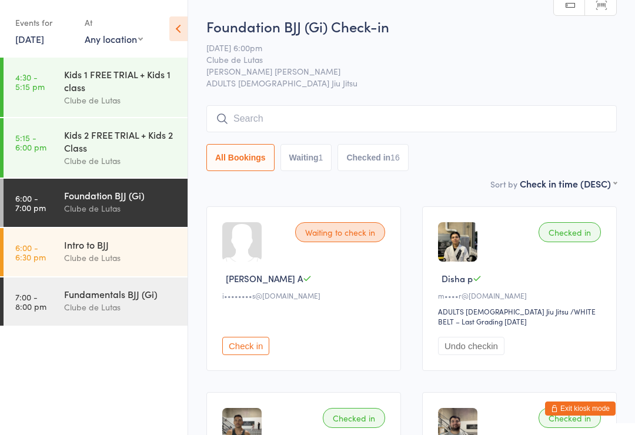
click at [406, 113] on input "search" at bounding box center [411, 118] width 410 height 27
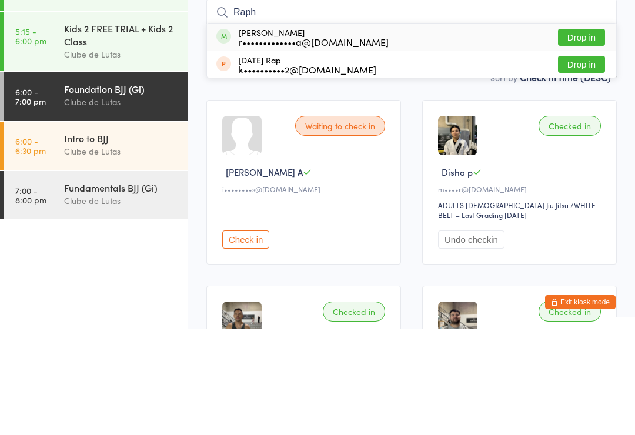
type input "Raph"
click at [396, 130] on div "Raphael Gadista r•••••••••••••a@gmail.com Drop in" at bounding box center [411, 143] width 409 height 27
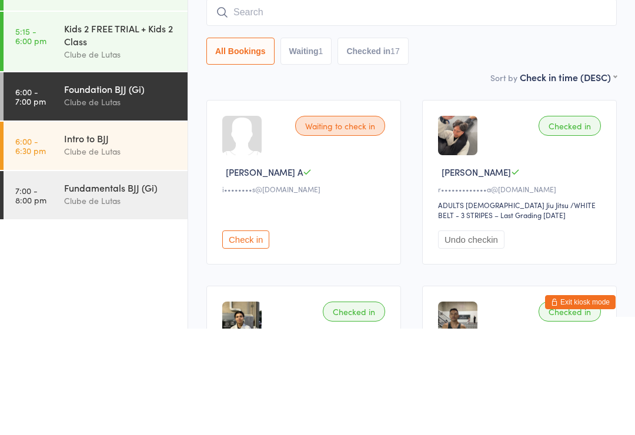
click at [361, 105] on input "search" at bounding box center [411, 118] width 410 height 27
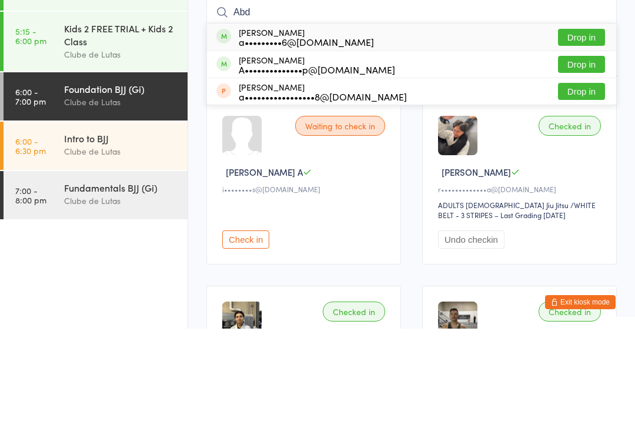
type input "Abd"
click at [574, 135] on button "Drop in" at bounding box center [581, 143] width 47 height 17
